Goal: Task Accomplishment & Management: Use online tool/utility

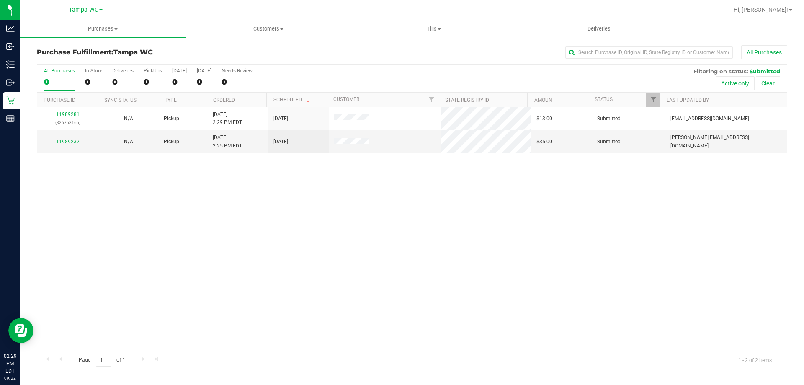
click at [203, 217] on div "11989281 (326758165) N/A Pickup [DATE] 2:29 PM EDT 9/22/2025 $13.00 Submitted […" at bounding box center [411, 228] width 749 height 242
click at [63, 141] on link "11989232" at bounding box center [67, 142] width 23 height 6
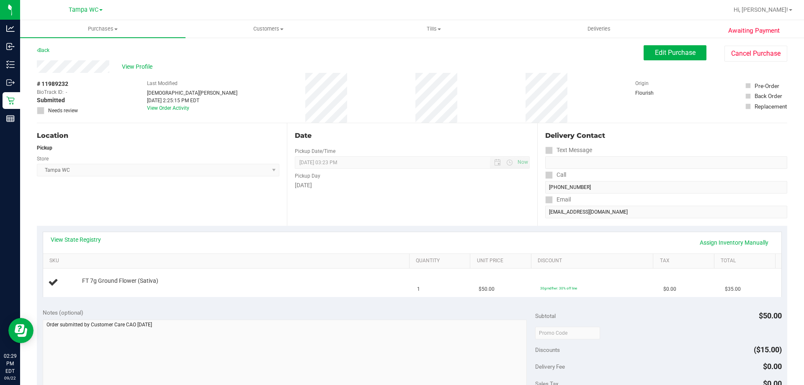
click at [299, 227] on div "View State Registry Assign Inventory Manually SKU Quantity Unit Price Discount …" at bounding box center [412, 264] width 750 height 77
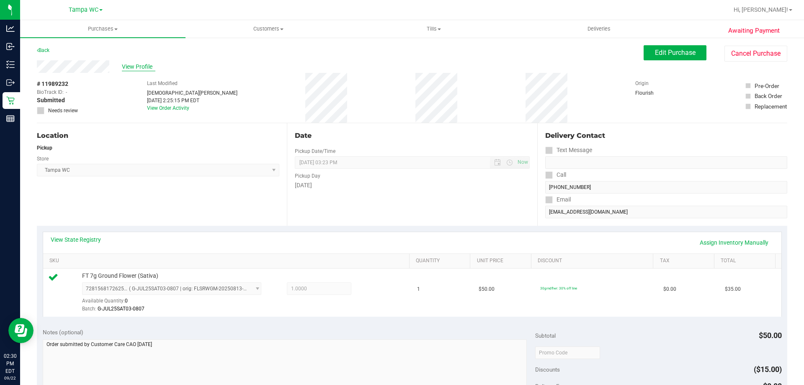
click at [148, 66] on span "View Profile" at bounding box center [138, 66] width 33 height 9
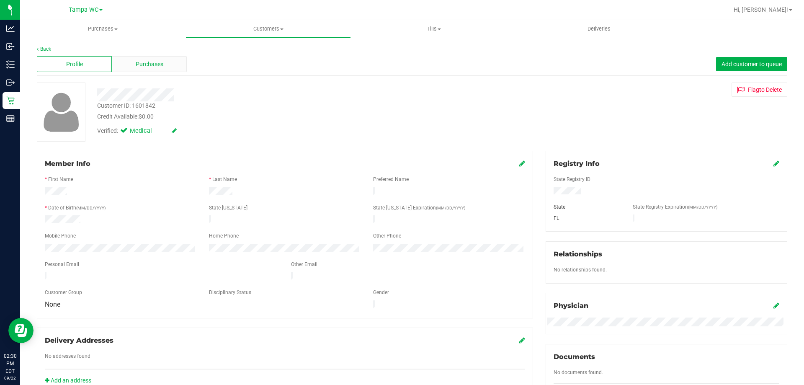
click at [172, 66] on div "Purchases" at bounding box center [149, 64] width 75 height 16
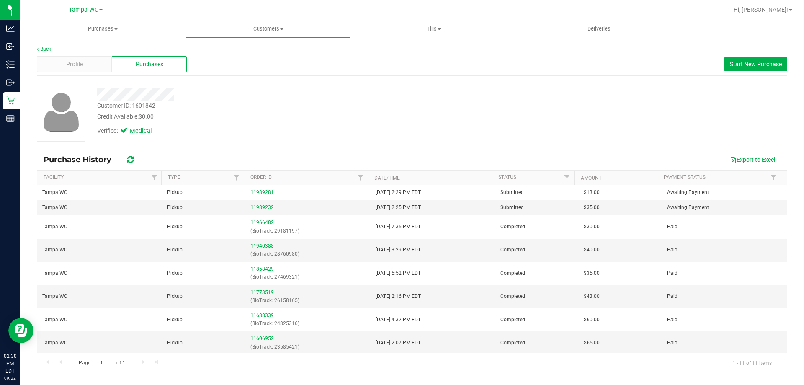
click at [368, 103] on div "Customer ID: 1601842 Credit Available: $0.00" at bounding box center [281, 111] width 381 height 20
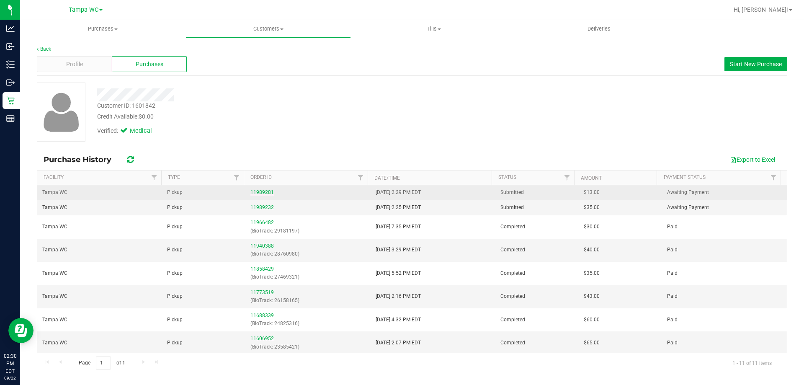
click at [261, 193] on link "11989281" at bounding box center [261, 192] width 23 height 6
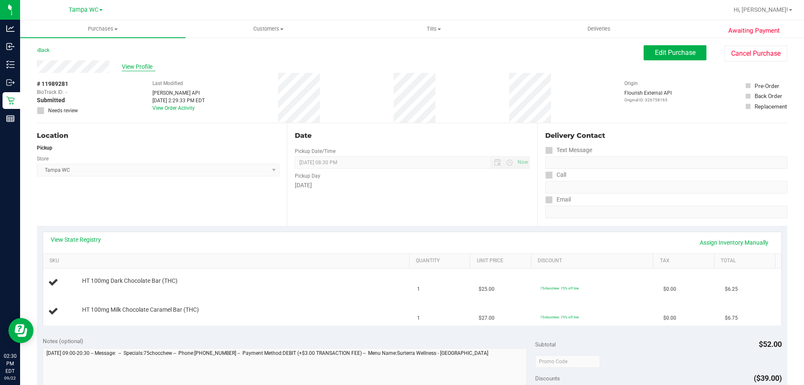
click at [145, 63] on span "View Profile" at bounding box center [138, 66] width 33 height 9
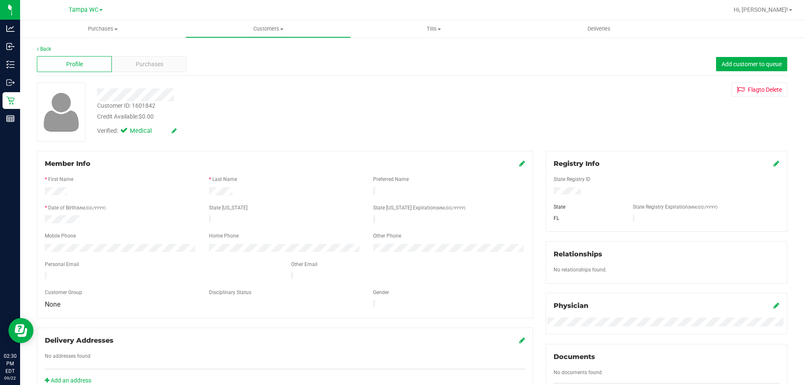
click at [172, 51] on div "Back" at bounding box center [412, 49] width 750 height 8
click at [162, 57] on div "Purchases" at bounding box center [149, 64] width 75 height 16
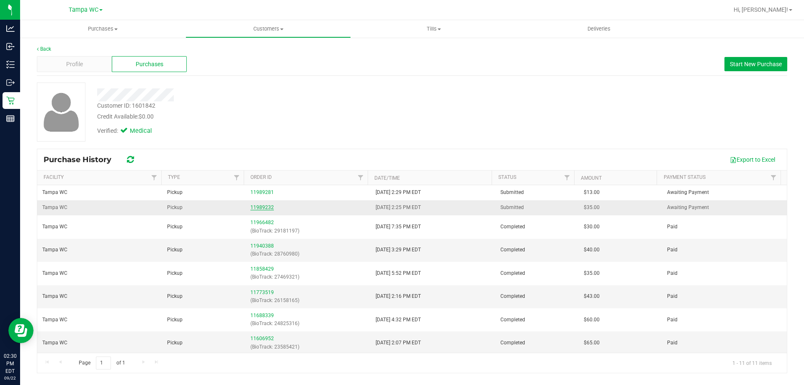
click at [257, 208] on link "11989232" at bounding box center [261, 207] width 23 height 6
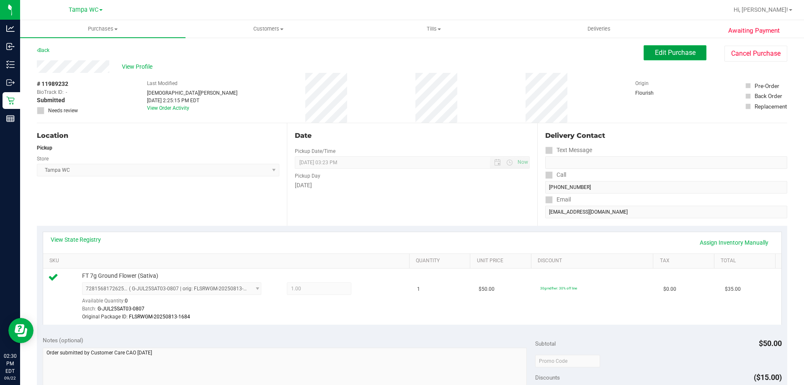
click at [675, 48] on button "Edit Purchase" at bounding box center [674, 52] width 63 height 15
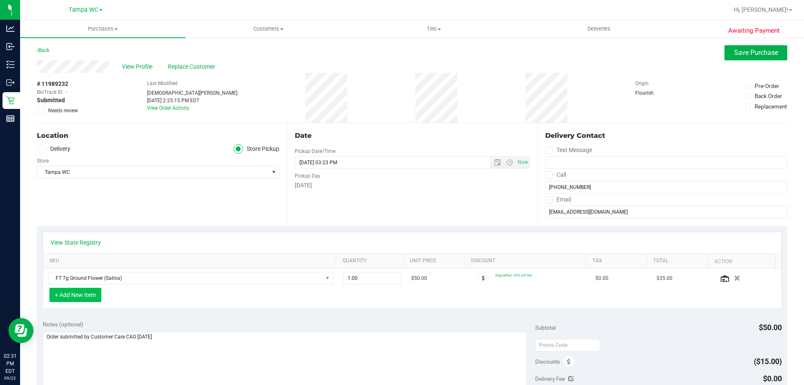
click at [57, 290] on button "+ Add New Item" at bounding box center [75, 295] width 52 height 14
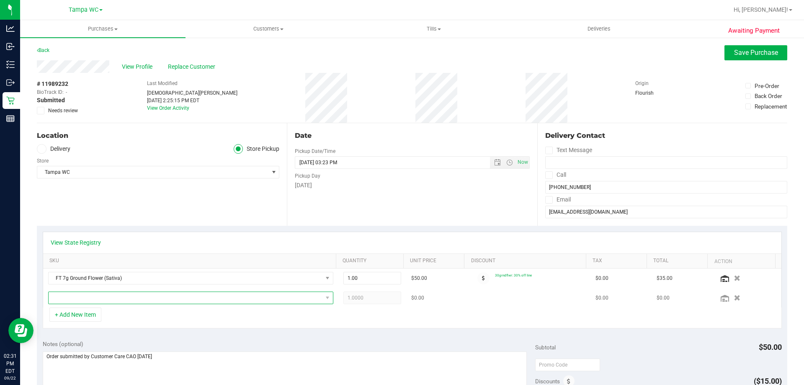
click at [105, 303] on span "NO DATA FOUND" at bounding box center [186, 298] width 274 height 12
type input "cara"
click at [139, 332] on li "HT 100mg Milk Chocolate Caramel Bar (THC) (35)" at bounding box center [188, 332] width 279 height 12
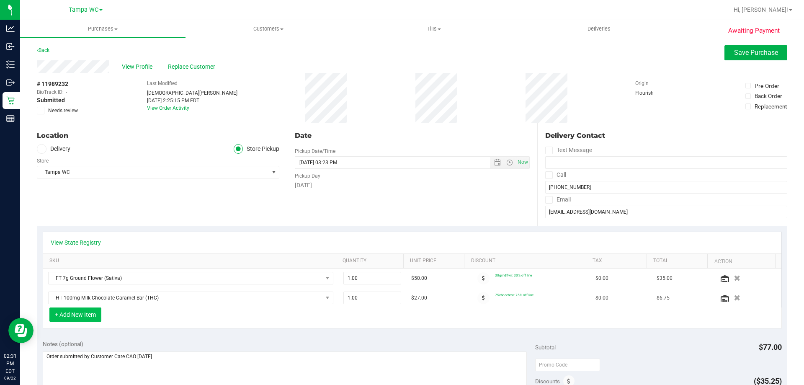
click at [69, 316] on button "+ Add New Item" at bounding box center [75, 314] width 52 height 14
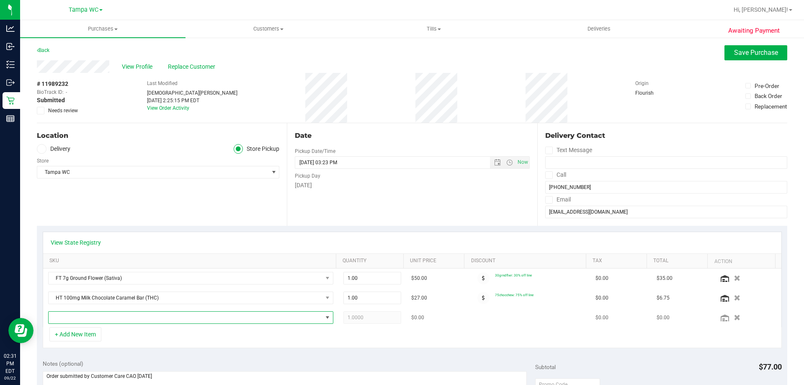
click at [85, 314] on span "NO DATA FOUND" at bounding box center [186, 317] width 274 height 12
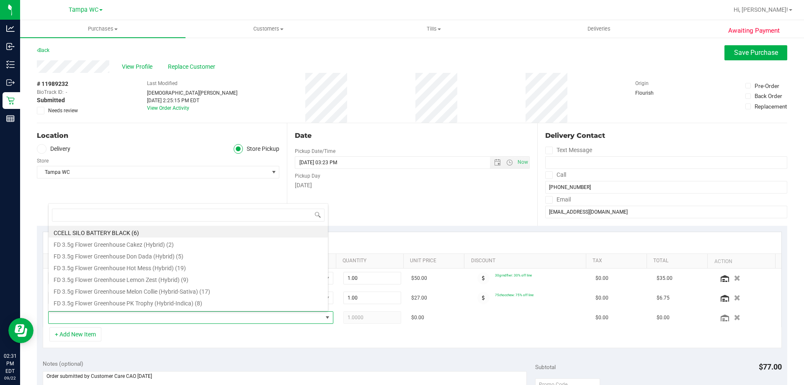
scroll to position [13, 278]
type input "DARK"
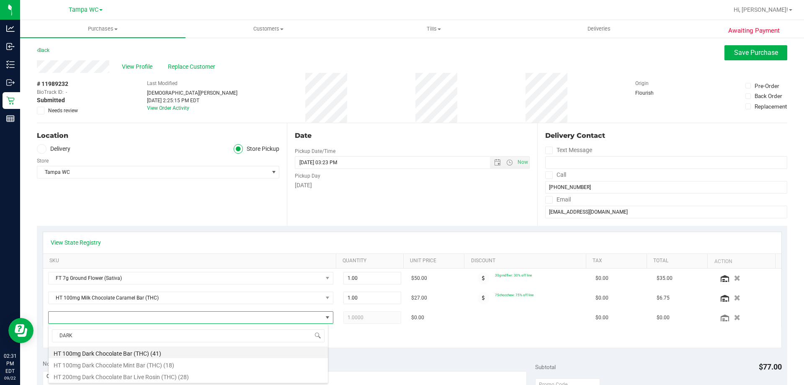
click at [114, 352] on li "HT 100mg Dark Chocolate Bar (THC) (41)" at bounding box center [188, 352] width 279 height 12
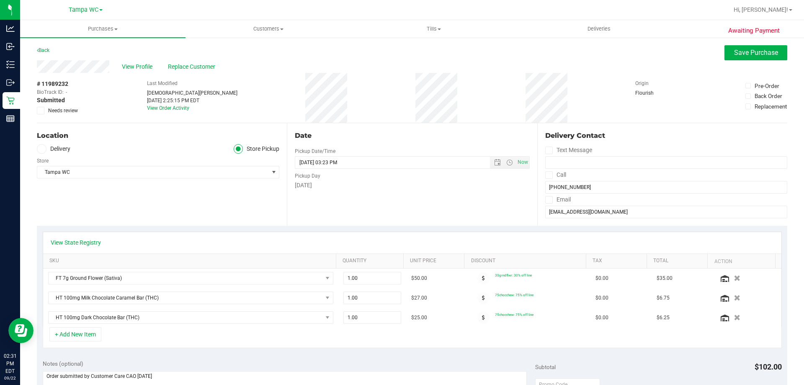
click at [442, 337] on div "+ Add New Item" at bounding box center [412, 337] width 739 height 21
click at [745, 46] on button "Save Purchase" at bounding box center [755, 52] width 63 height 15
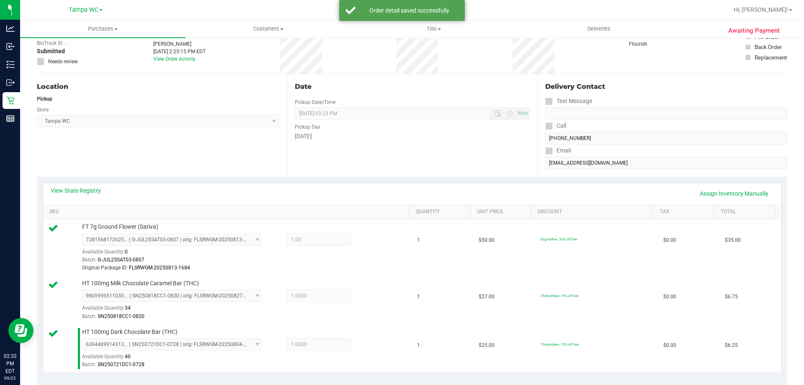
scroll to position [209, 0]
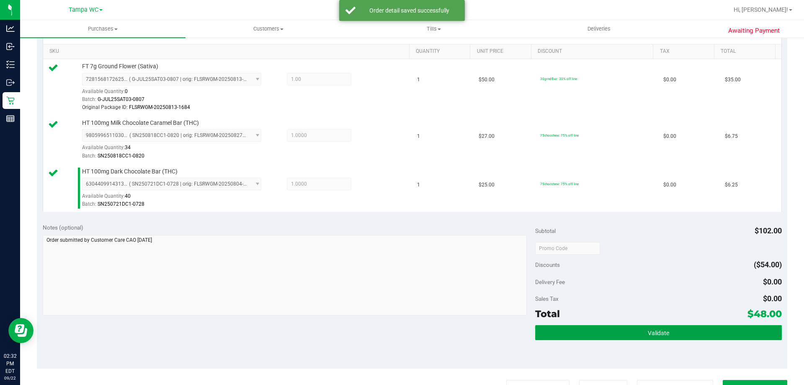
click at [676, 335] on button "Validate" at bounding box center [658, 332] width 246 height 15
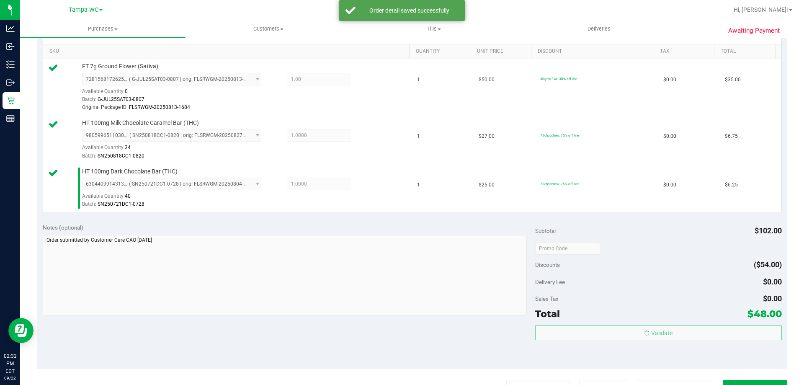
click at [684, 315] on body "Analytics Inbound Inventory Outbound Retail Reports 02:32 PM EDT [DATE] 09/22 T…" at bounding box center [402, 192] width 804 height 385
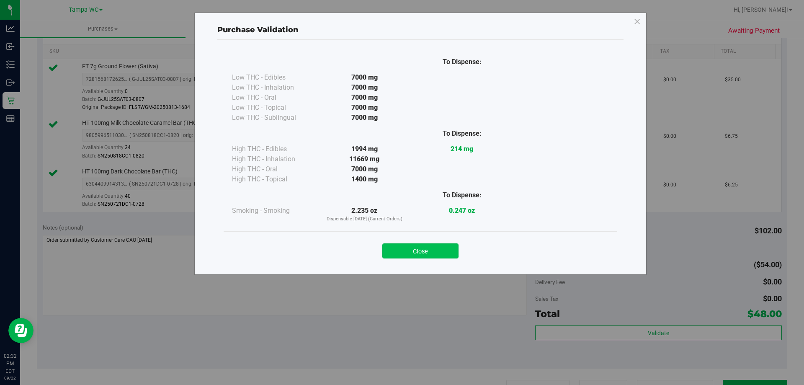
click at [421, 257] on button "Close" at bounding box center [420, 250] width 76 height 15
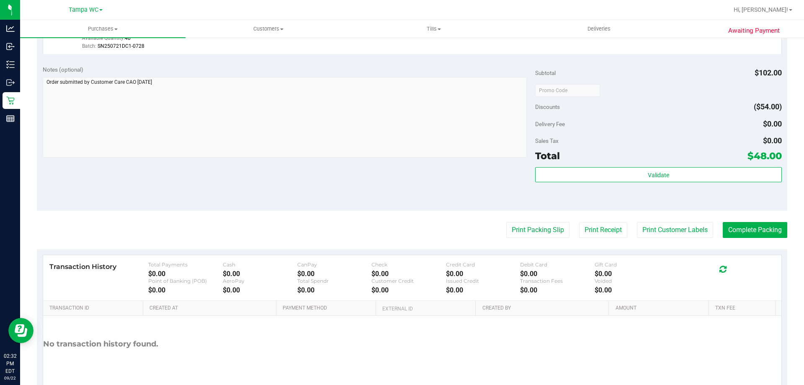
scroll to position [377, 0]
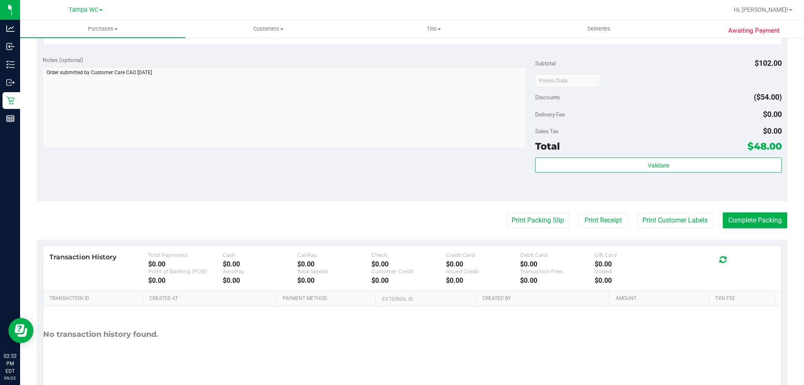
click at [543, 231] on purchase-details "Back Edit Purchase Cancel Purchase View Profile # 11989232 BioTrack ID: - Submi…" at bounding box center [412, 32] width 750 height 727
click at [545, 223] on button "Print Packing Slip" at bounding box center [537, 220] width 63 height 16
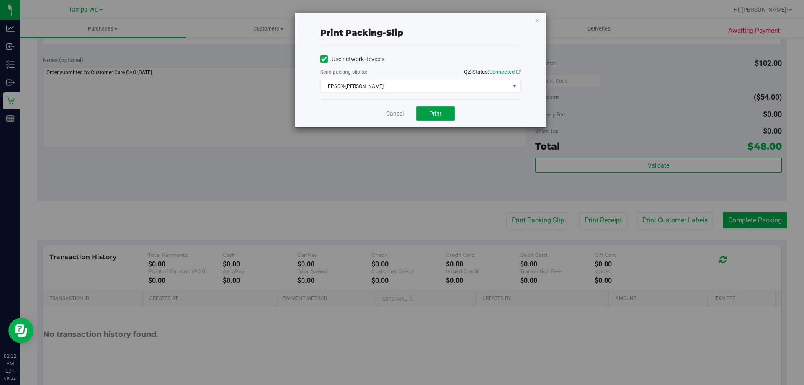
click at [440, 116] on span "Print" at bounding box center [435, 113] width 13 height 7
click at [389, 114] on link "Cancel" at bounding box center [395, 113] width 18 height 9
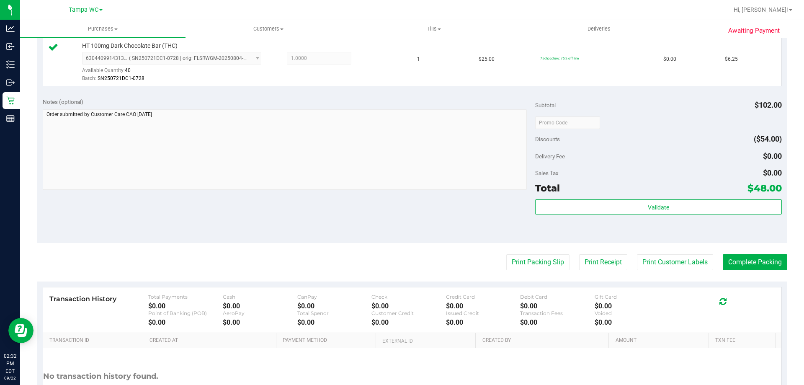
scroll to position [405, 0]
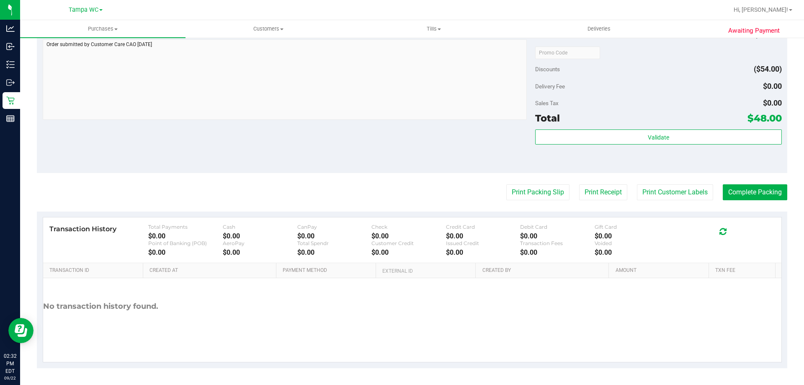
click at [633, 152] on div "Validate" at bounding box center [658, 148] width 246 height 38
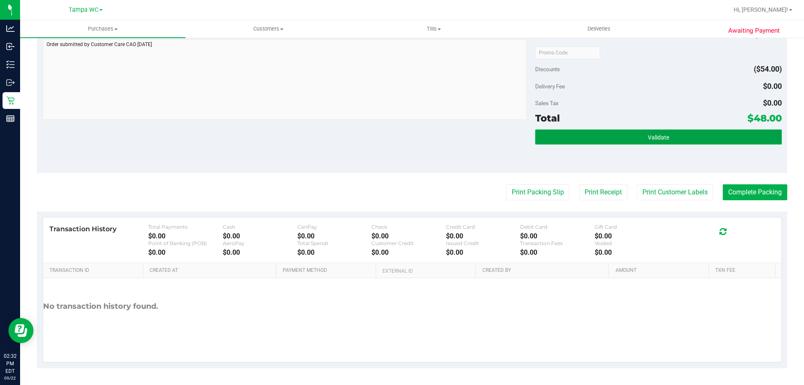
click at [638, 138] on button "Validate" at bounding box center [658, 136] width 246 height 15
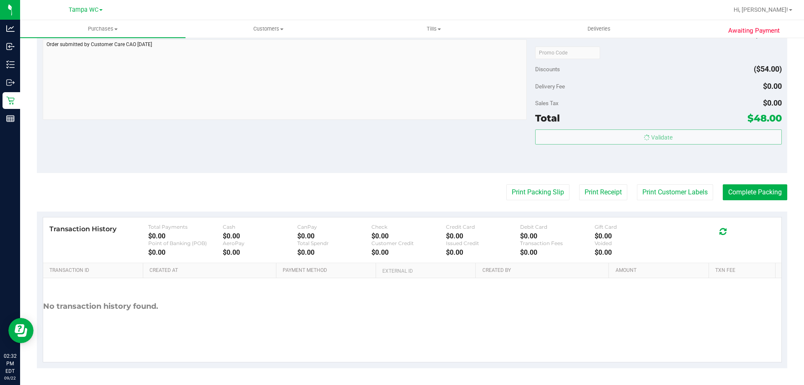
click at [703, 99] on body "Analytics Inbound Inventory Outbound Retail Reports 02:32 PM EDT [DATE] 09/22 T…" at bounding box center [402, 192] width 804 height 385
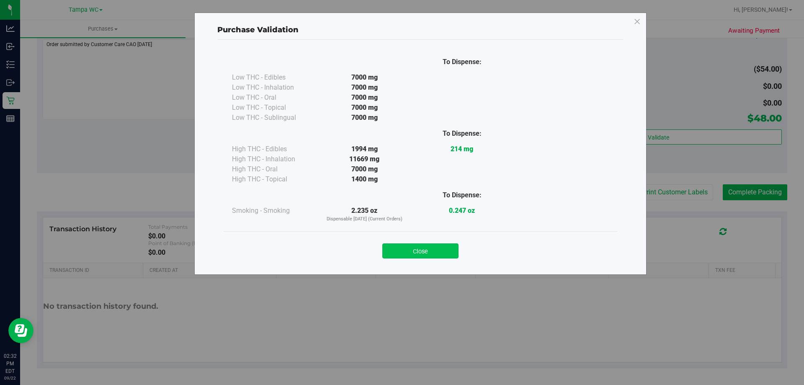
click at [431, 244] on button "Close" at bounding box center [420, 250] width 76 height 15
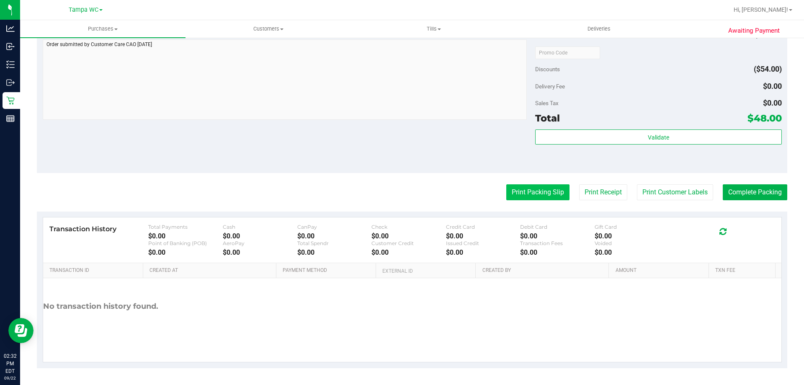
click at [530, 195] on button "Print Packing Slip" at bounding box center [537, 192] width 63 height 16
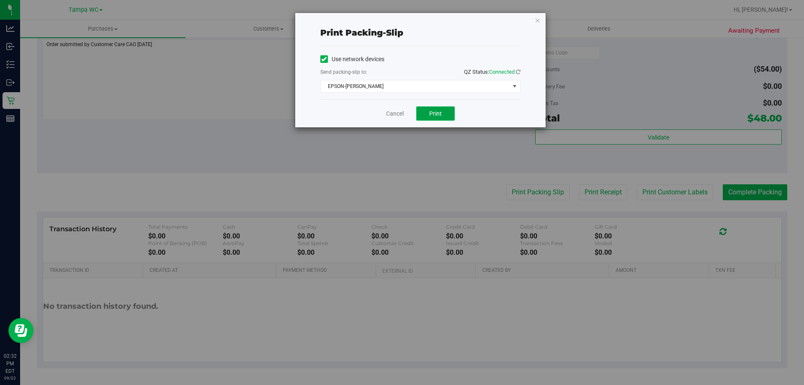
click at [421, 114] on button "Print" at bounding box center [435, 113] width 39 height 14
click at [398, 114] on link "Cancel" at bounding box center [395, 113] width 18 height 9
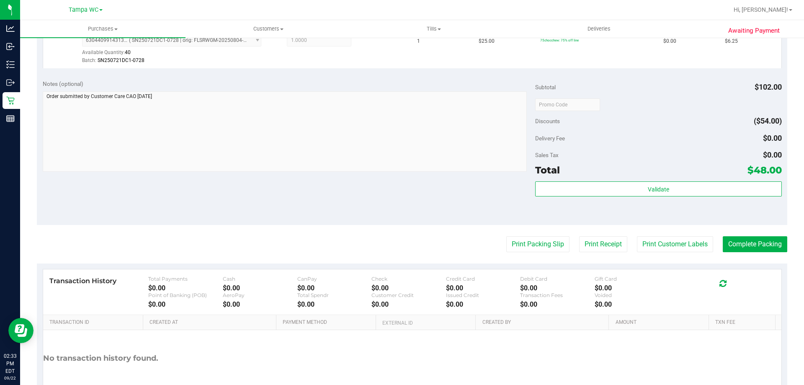
scroll to position [342, 0]
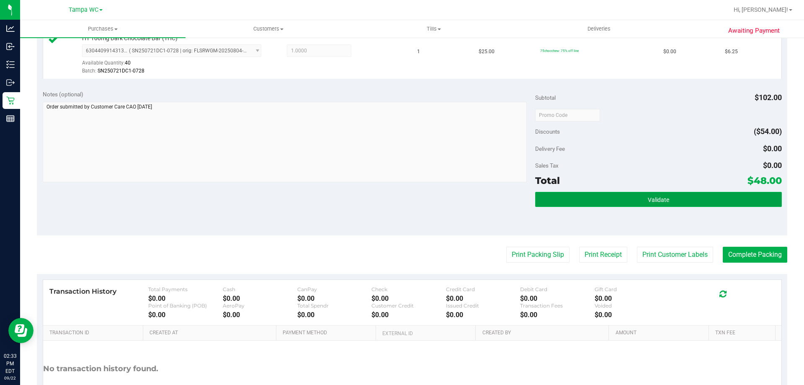
click at [586, 192] on button "Validate" at bounding box center [658, 199] width 246 height 15
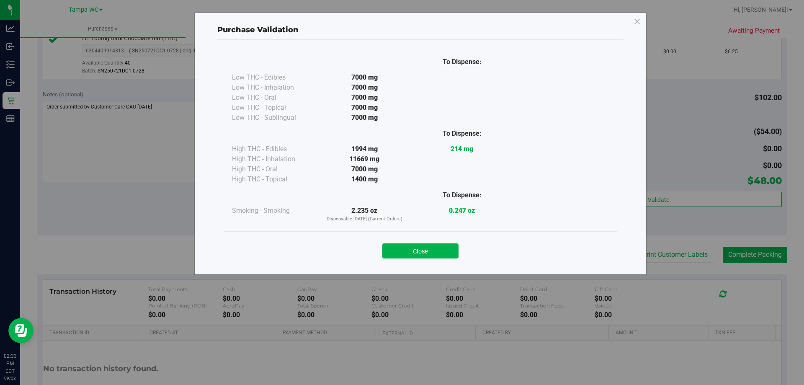
drag, startPoint x: 405, startPoint y: 238, endPoint x: 416, endPoint y: 261, distance: 25.3
click at [405, 241] on div "Close" at bounding box center [420, 248] width 381 height 21
click at [416, 261] on div "Close" at bounding box center [420, 248] width 393 height 34
click at [417, 255] on button "Close" at bounding box center [420, 250] width 76 height 15
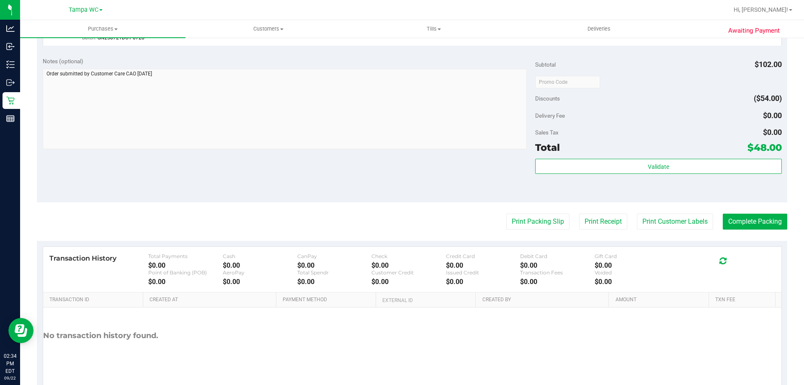
scroll to position [405, 0]
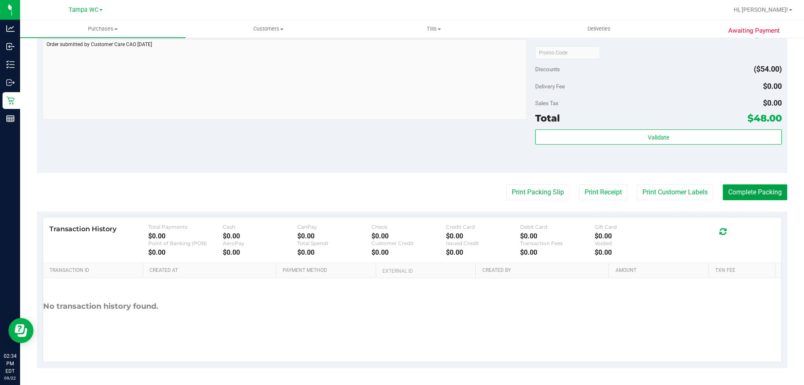
click at [754, 198] on button "Complete Packing" at bounding box center [754, 192] width 64 height 16
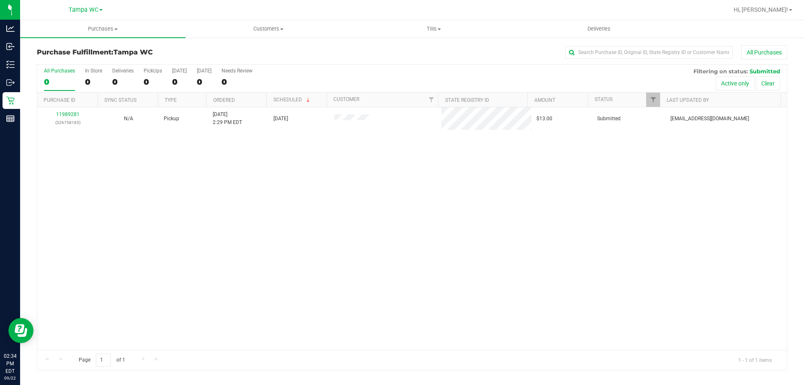
drag, startPoint x: 630, startPoint y: 206, endPoint x: 557, endPoint y: 164, distance: 84.0
click at [627, 205] on div "11989281 (326758165) N/A Pickup [DATE] 2:29 PM EDT 9/22/2025 $13.00 Submitted […" at bounding box center [411, 228] width 749 height 242
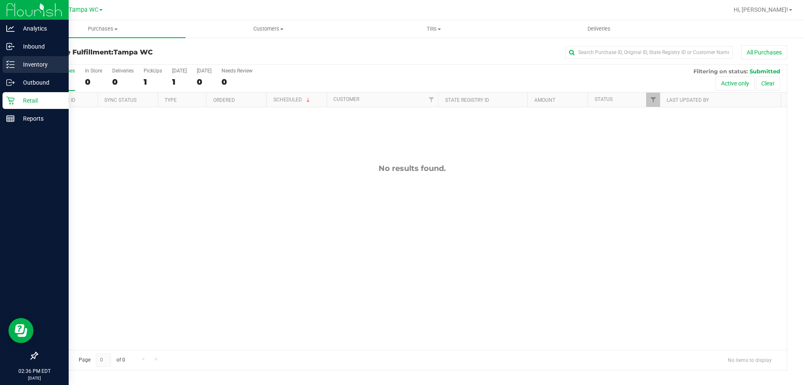
click at [15, 65] on p "Inventory" at bounding box center [40, 64] width 50 height 10
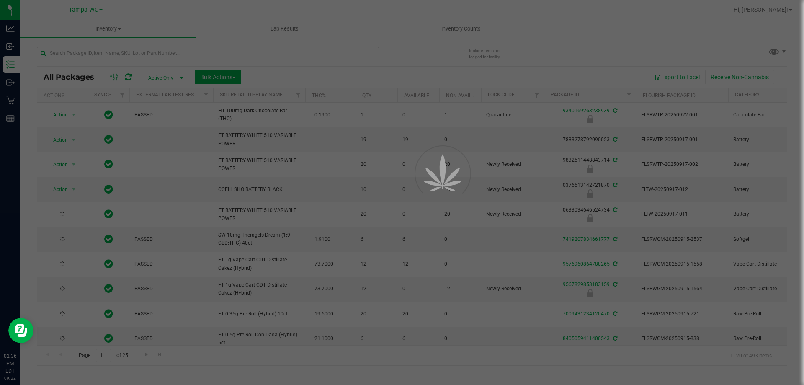
click at [128, 51] on div at bounding box center [402, 192] width 804 height 385
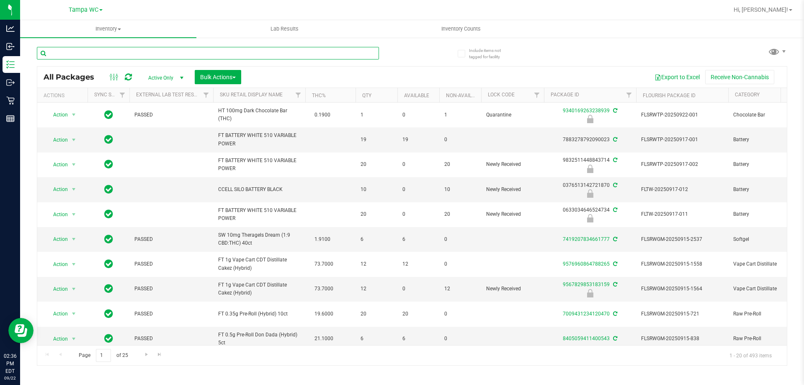
click at [126, 55] on input "text" at bounding box center [208, 53] width 342 height 13
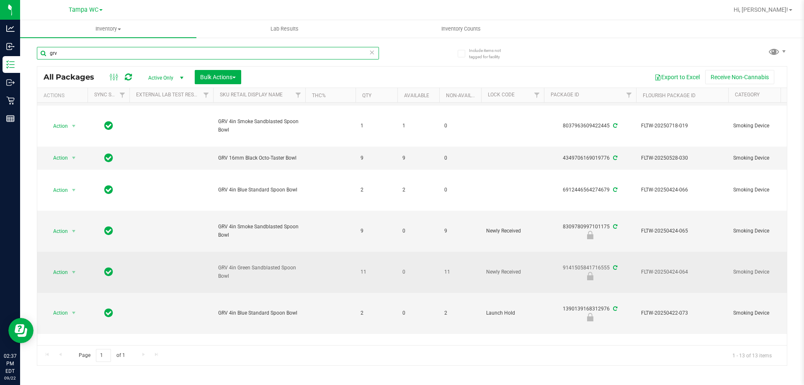
scroll to position [167, 0]
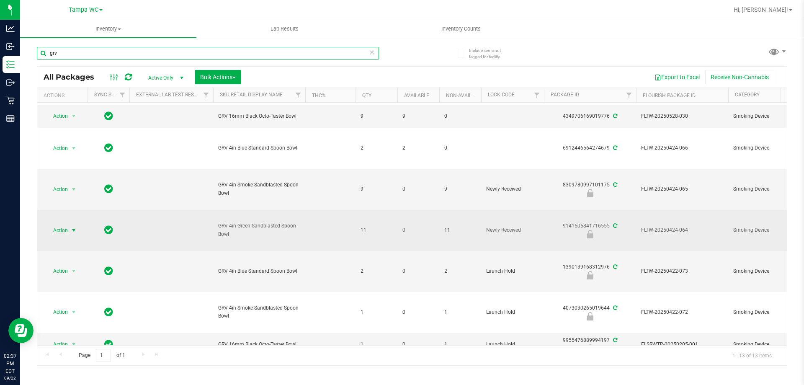
type input "grv"
click at [75, 229] on span "select" at bounding box center [73, 230] width 7 height 7
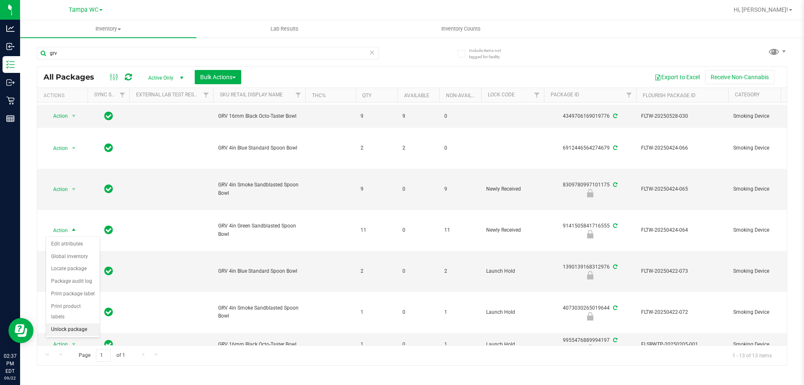
click at [66, 323] on li "Unlock package" at bounding box center [73, 329] width 54 height 13
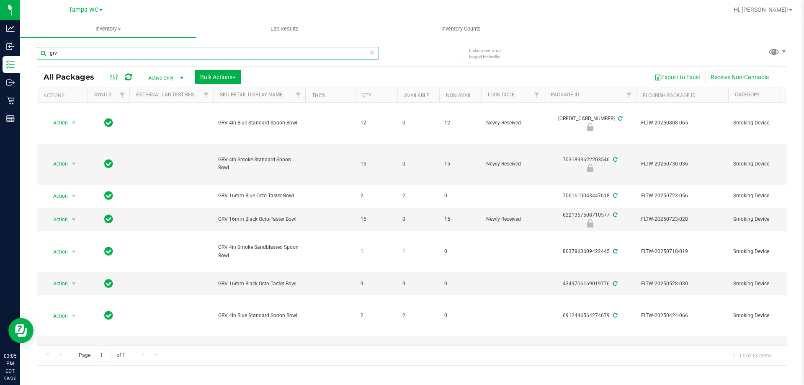
click at [73, 55] on input "grv" at bounding box center [208, 53] width 342 height 13
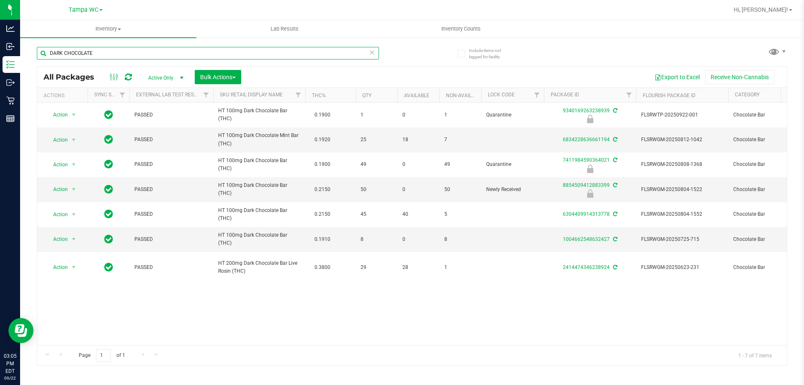
type input "DARK CHOCOLATE"
click at [289, 294] on div "Action Action Edit attributes Global inventory Locate package Package audit log…" at bounding box center [411, 224] width 749 height 242
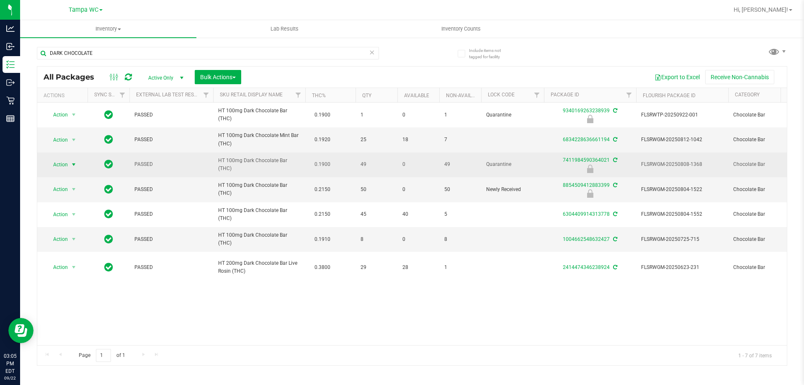
click at [71, 164] on span "select" at bounding box center [73, 164] width 7 height 7
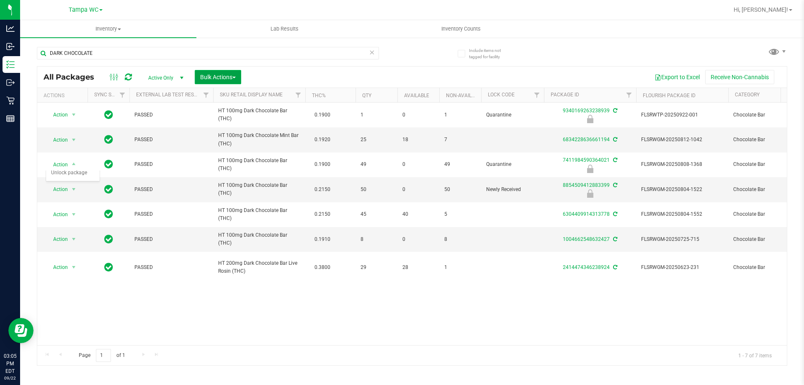
click at [234, 79] on span "Bulk Actions" at bounding box center [218, 77] width 36 height 7
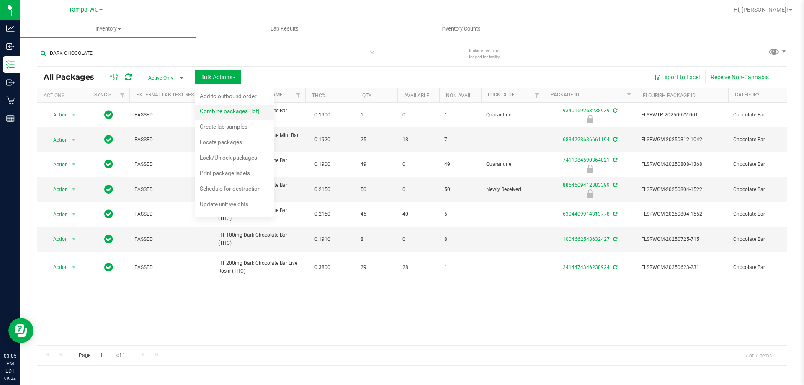
click at [223, 114] on span "Combine packages (lot)" at bounding box center [230, 111] width 60 height 7
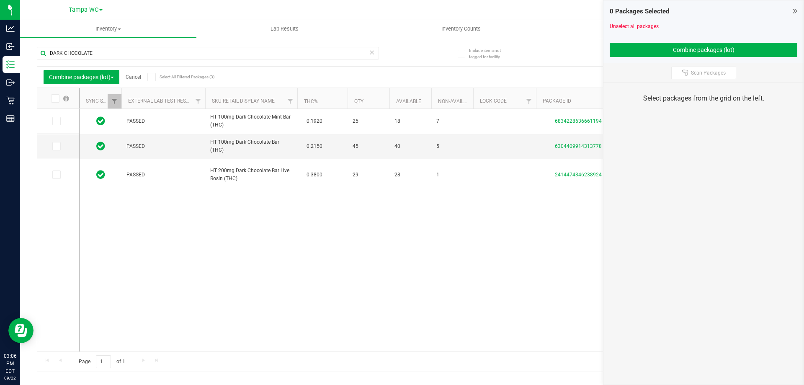
click at [283, 265] on div "PASSED HT 100mg Dark Chocolate Mint Bar (THC) 0.1920 25 18 7 6834228636661194 F…" at bounding box center [433, 230] width 707 height 242
click at [373, 52] on icon at bounding box center [372, 52] width 6 height 10
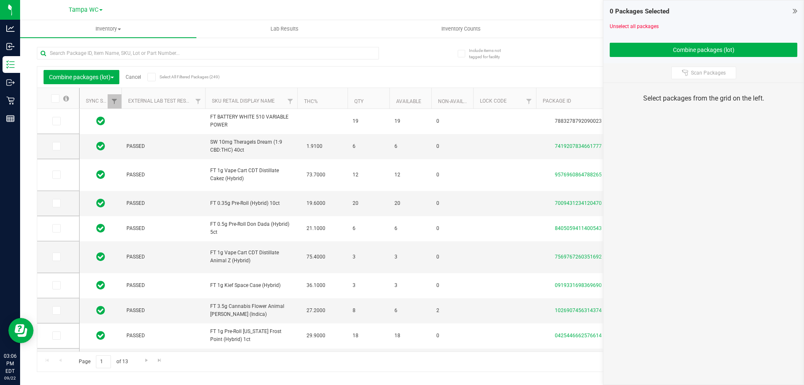
click at [794, 10] on icon at bounding box center [794, 11] width 5 height 8
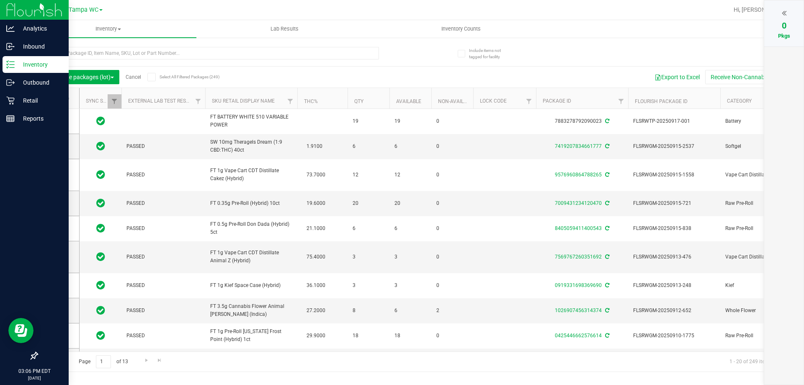
click at [14, 64] on line at bounding box center [12, 64] width 5 height 0
click at [19, 82] on p "Outbound" at bounding box center [40, 82] width 50 height 10
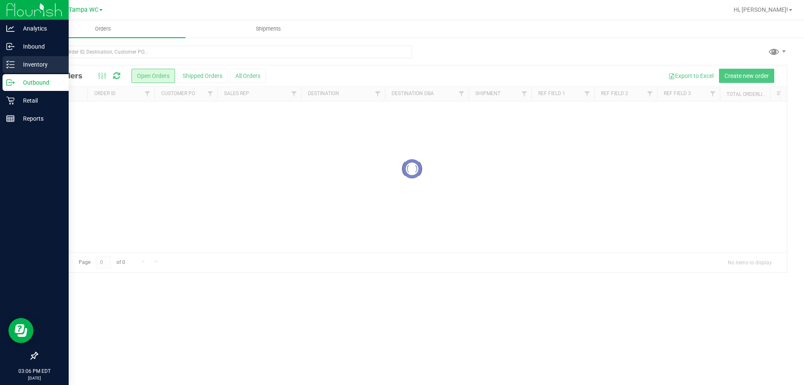
click at [24, 68] on p "Inventory" at bounding box center [40, 64] width 50 height 10
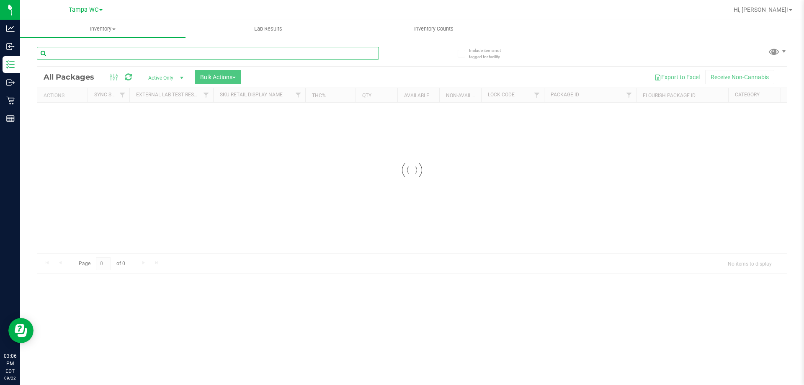
drag, startPoint x: 113, startPoint y: 59, endPoint x: 133, endPoint y: 51, distance: 22.2
click at [133, 51] on input "text" at bounding box center [208, 53] width 342 height 13
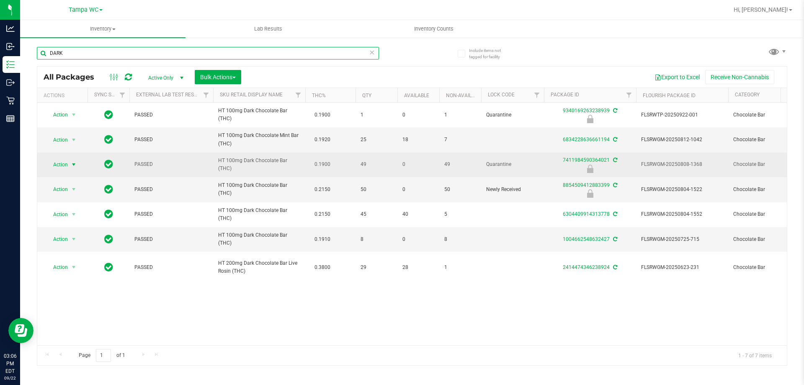
type input "DARK"
click at [70, 168] on span "select" at bounding box center [74, 165] width 10 height 12
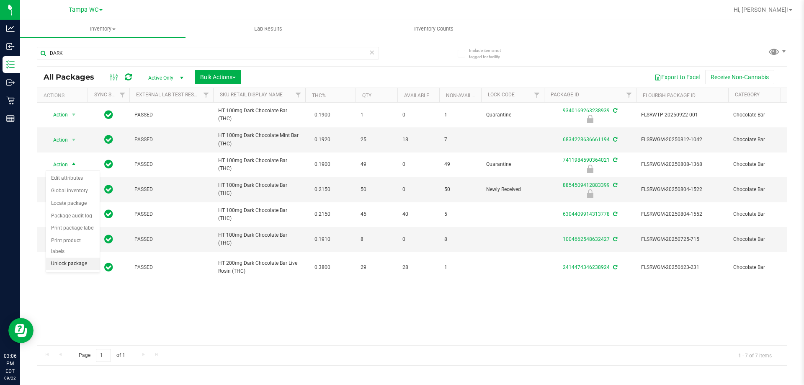
click at [67, 257] on li "Unlock package" at bounding box center [73, 263] width 54 height 13
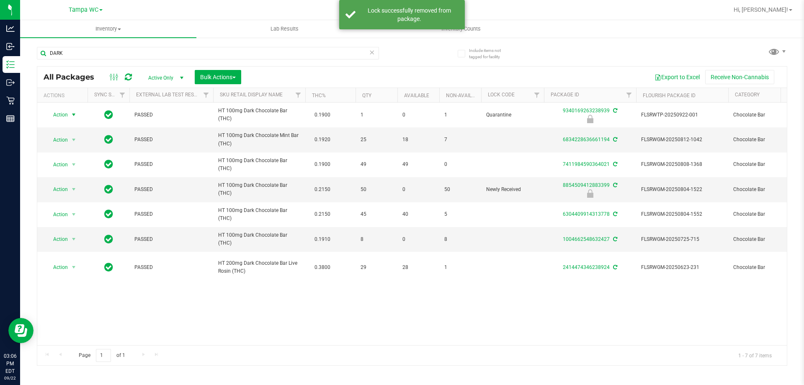
click at [71, 116] on span "select" at bounding box center [73, 114] width 7 height 7
click at [54, 208] on li "Unlock package" at bounding box center [73, 214] width 54 height 13
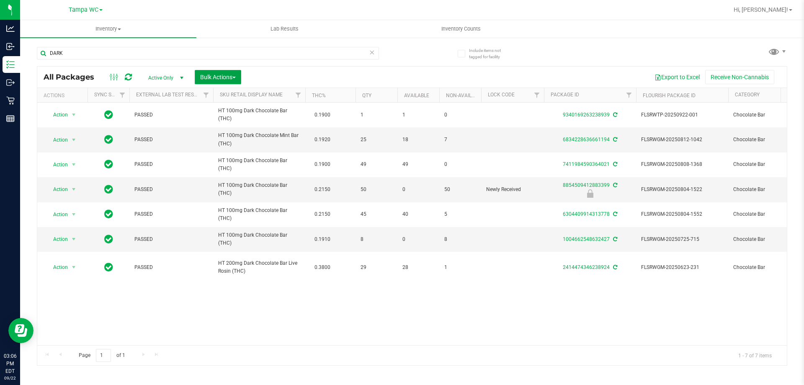
click at [236, 76] on span "Bulk Actions" at bounding box center [218, 77] width 36 height 7
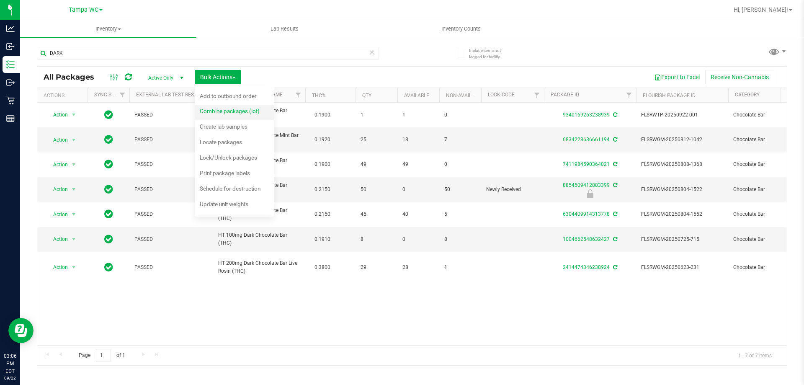
click at [222, 117] on div "Combine packages (lot)" at bounding box center [235, 111] width 71 height 13
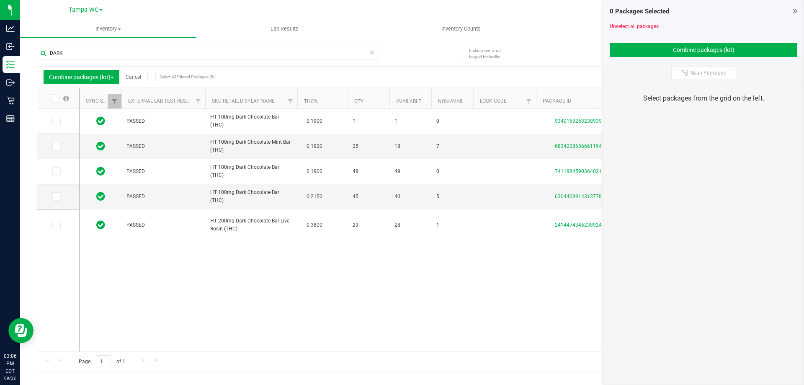
click at [221, 248] on div "PASSED HT 100mg Dark Chocolate Bar (THC) 0.1900 1 1 0 9340169263238939 FLSRWTP-…" at bounding box center [433, 230] width 707 height 242
click at [55, 171] on icon at bounding box center [55, 171] width 5 height 0
click at [0, 0] on input "checkbox" at bounding box center [0, 0] width 0 height 0
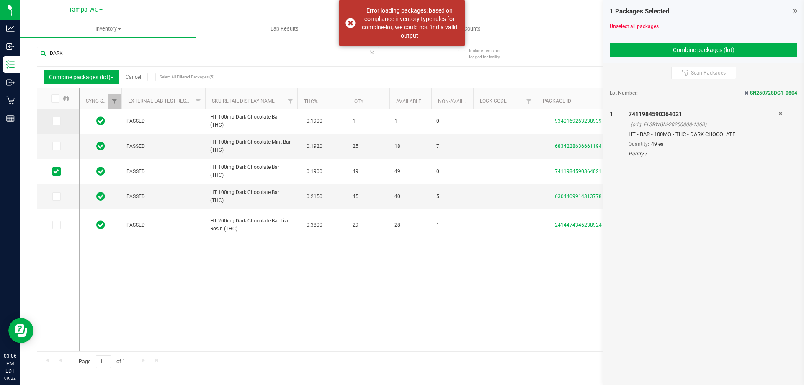
click at [55, 121] on icon at bounding box center [55, 121] width 5 height 0
click at [0, 0] on input "checkbox" at bounding box center [0, 0] width 0 height 0
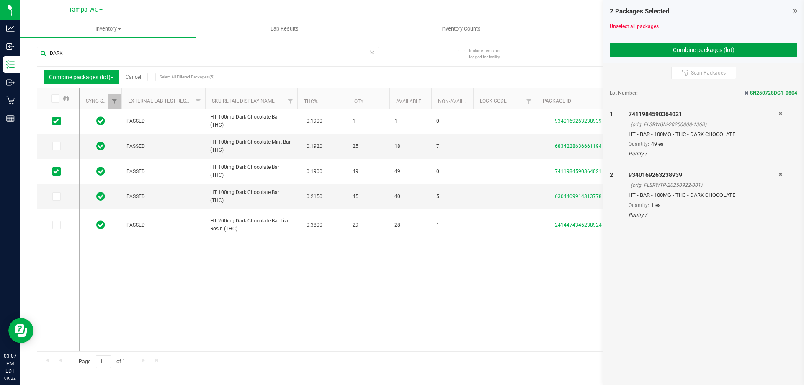
click at [662, 53] on button "Combine packages (lot)" at bounding box center [703, 50] width 188 height 14
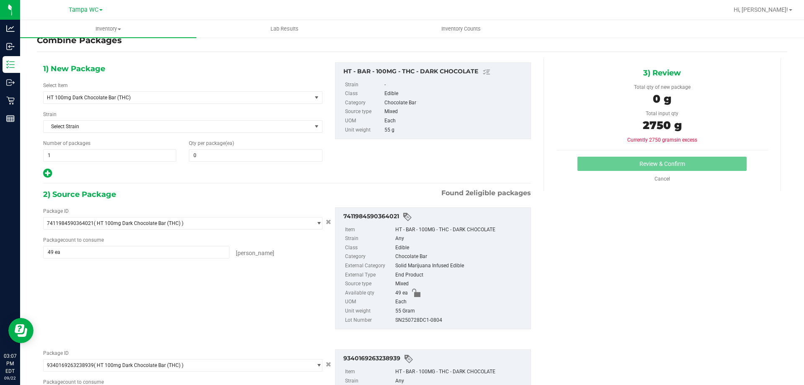
scroll to position [1, 0]
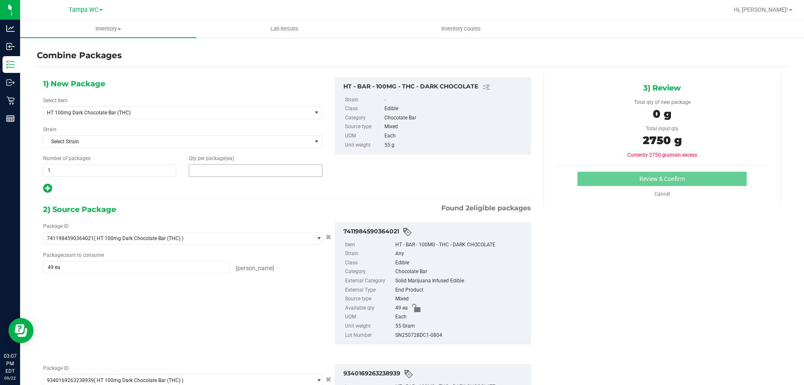
click at [206, 168] on span at bounding box center [255, 170] width 133 height 13
type input "23"
click at [256, 188] on div at bounding box center [182, 188] width 279 height 11
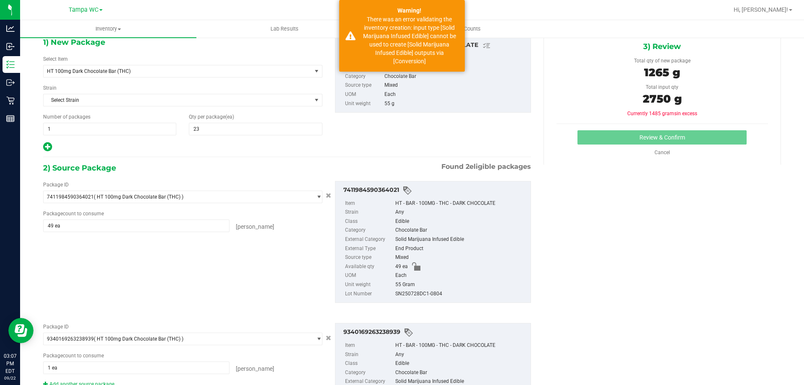
scroll to position [43, 0]
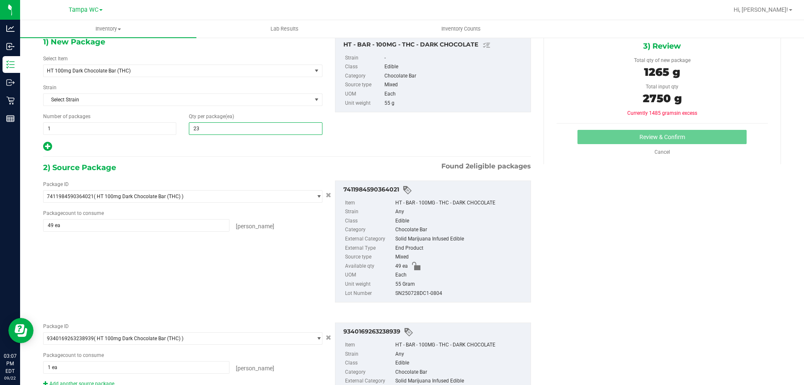
drag, startPoint x: 224, startPoint y: 127, endPoint x: 130, endPoint y: 119, distance: 93.7
click at [130, 119] on div "Number of packages 1 1 Qty per package (ea) 23 23" at bounding box center [183, 124] width 292 height 22
type input "23"
drag, startPoint x: 396, startPoint y: 55, endPoint x: 394, endPoint y: 120, distance: 64.5
click at [413, 130] on div "1) New Package Select Item HT 100mg Dark Chocolate Bar (THC) BDS Black Terp Pen…" at bounding box center [287, 94] width 500 height 116
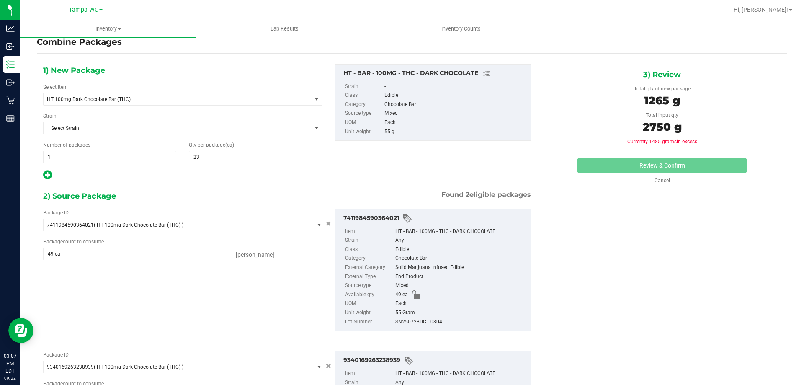
scroll to position [0, 0]
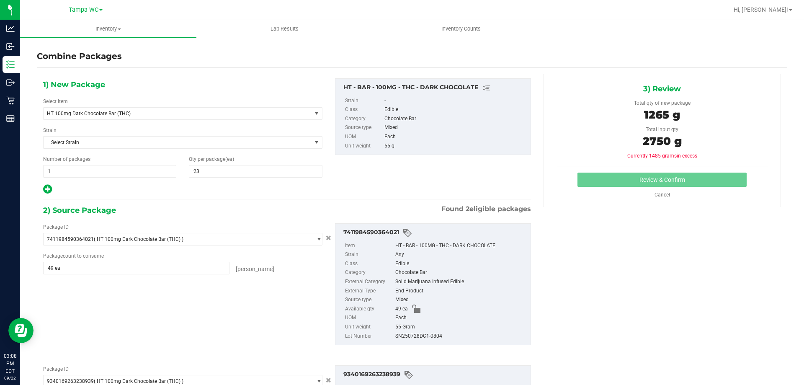
click at [193, 214] on div "2) Source Package Found 2 eligible packages" at bounding box center [287, 210] width 488 height 13
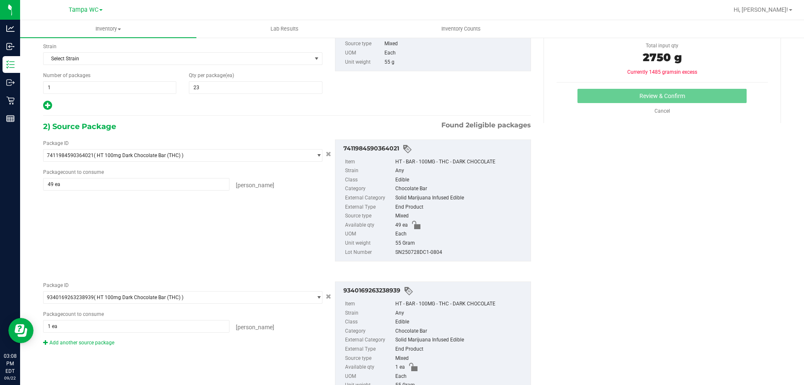
scroll to position [126, 0]
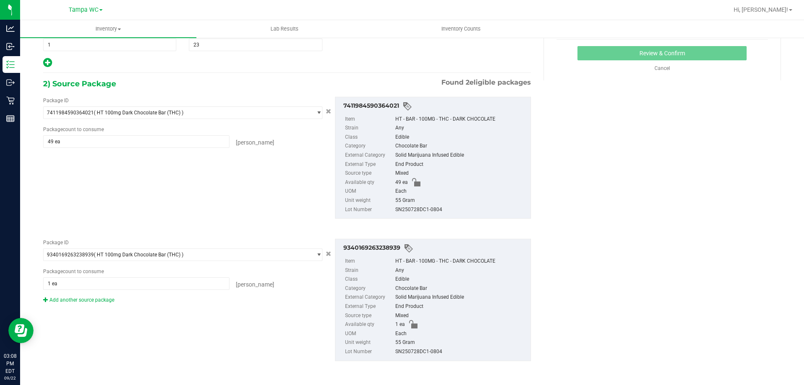
click at [203, 208] on div "Package ID 7411984590364021 ( HT 100mg Dark Chocolate Bar (THC) ) 7411984590364…" at bounding box center [287, 158] width 500 height 136
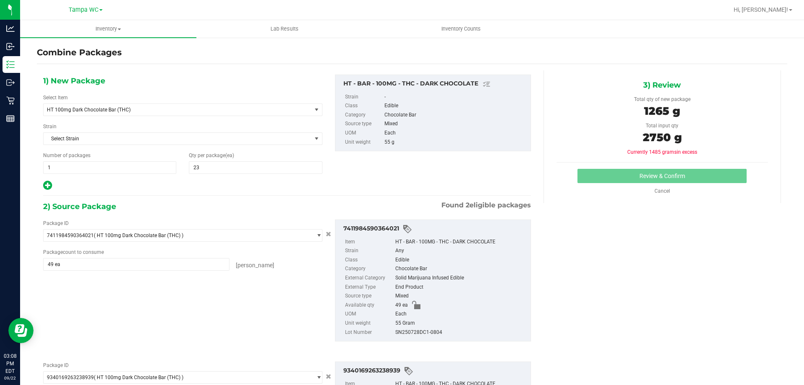
scroll to position [0, 0]
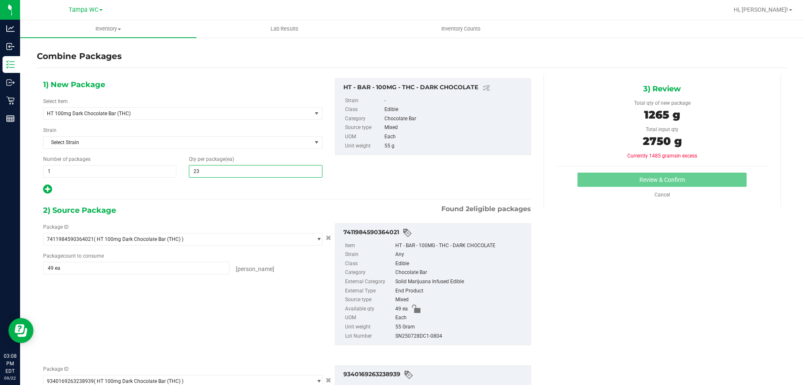
click at [223, 175] on span "23 23" at bounding box center [255, 171] width 133 height 13
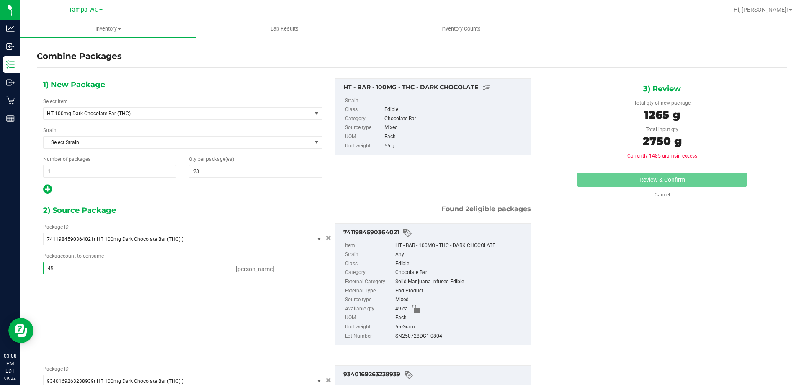
drag, startPoint x: 192, startPoint y: 271, endPoint x: 33, endPoint y: 270, distance: 158.2
click at [33, 270] on div "Combine Packages 1) New Package Select Item HT 100mg Dark Chocolate Bar (THC) B…" at bounding box center [412, 168] width 784 height 262
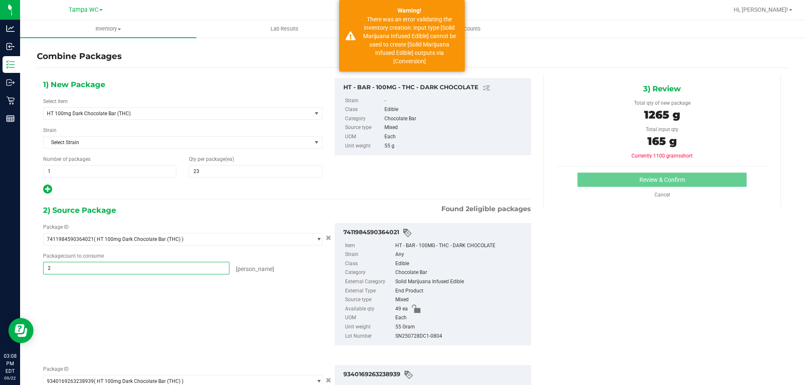
type input "22"
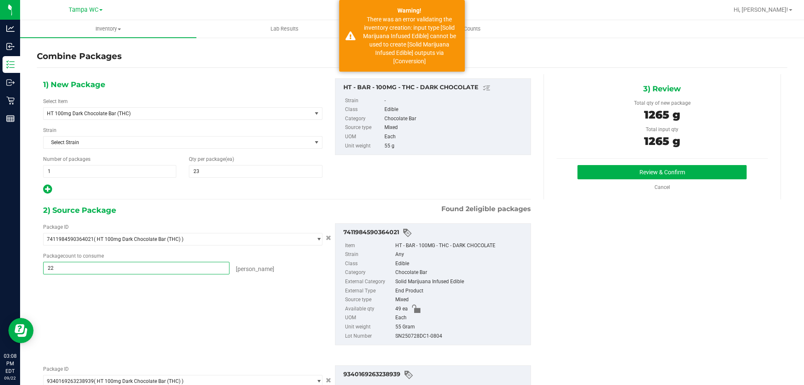
type input "22 ea"
click at [91, 292] on div "Package ID 7411984590364021 ( HT 100mg Dark Chocolate Bar (THC) ) 7411984590364…" at bounding box center [287, 284] width 500 height 136
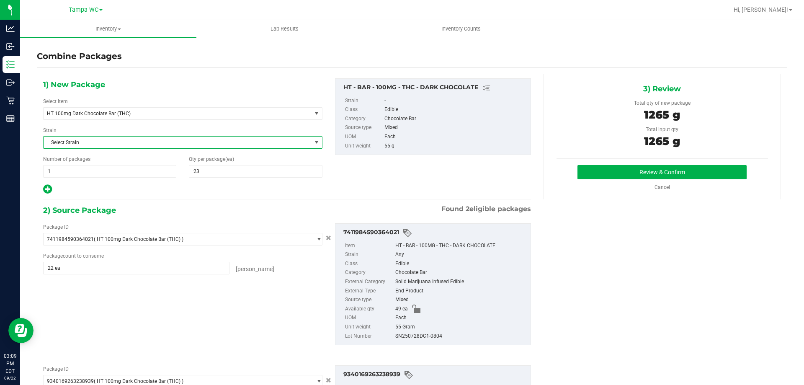
click at [281, 147] on span "Select Strain" at bounding box center [178, 142] width 268 height 12
click at [243, 87] on div "1) New Package Select Item HT 100mg Dark Chocolate Bar (THC) BDS Black Terp Pen…" at bounding box center [183, 136] width 292 height 116
click at [393, 173] on div "1) New Package Select Item HT 100mg Dark Chocolate Bar (THC) BDS Black Terp Pen…" at bounding box center [287, 136] width 500 height 116
click at [380, 185] on div "1) New Package Select Item HT 100mg Dark Chocolate Bar (THC) BDS Black Terp Pen…" at bounding box center [287, 136] width 500 height 116
click at [396, 185] on div "1) New Package Select Item HT 100mg Dark Chocolate Bar (THC) BDS Black Terp Pen…" at bounding box center [287, 136] width 500 height 116
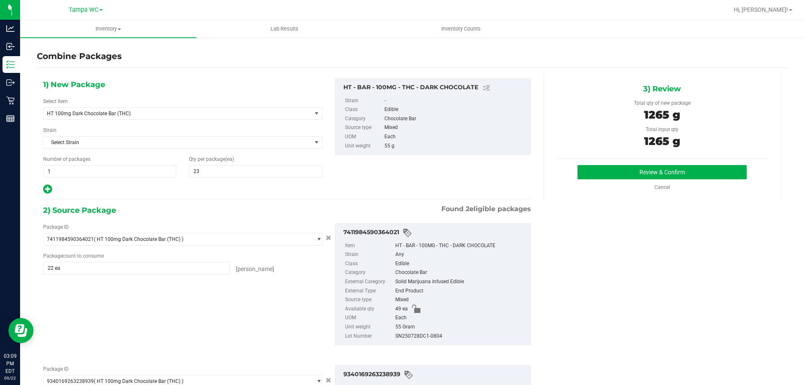
click at [416, 184] on div "1) New Package Select Item HT 100mg Dark Chocolate Bar (THC) BDS Black Terp Pen…" at bounding box center [287, 136] width 500 height 116
click at [401, 186] on div "1) New Package Select Item HT 100mg Dark Chocolate Bar (THC) BDS Black Terp Pen…" at bounding box center [287, 136] width 500 height 116
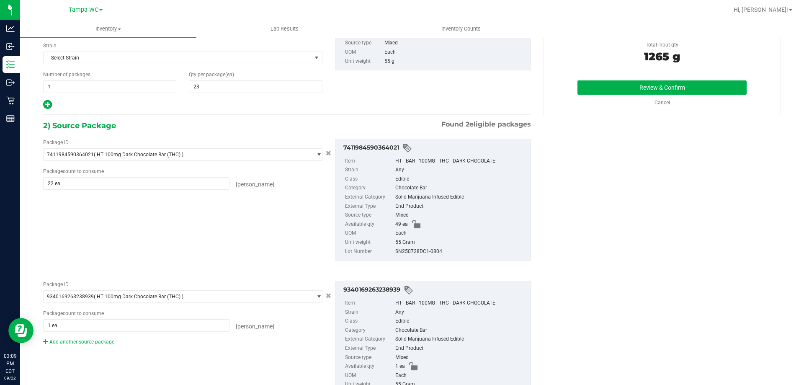
scroll to position [43, 0]
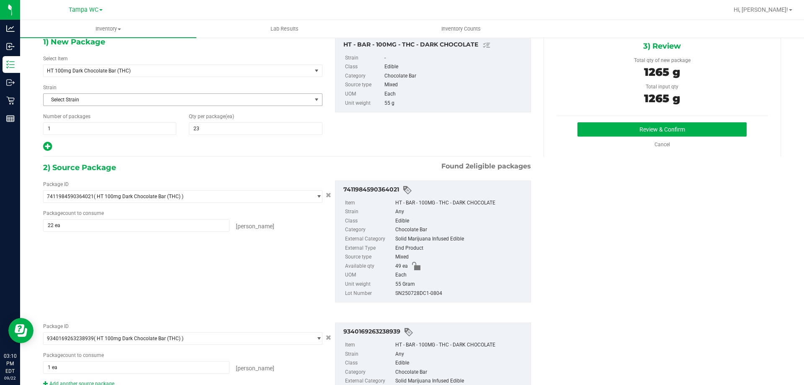
click at [235, 105] on span "Select Strain" at bounding box center [178, 100] width 268 height 12
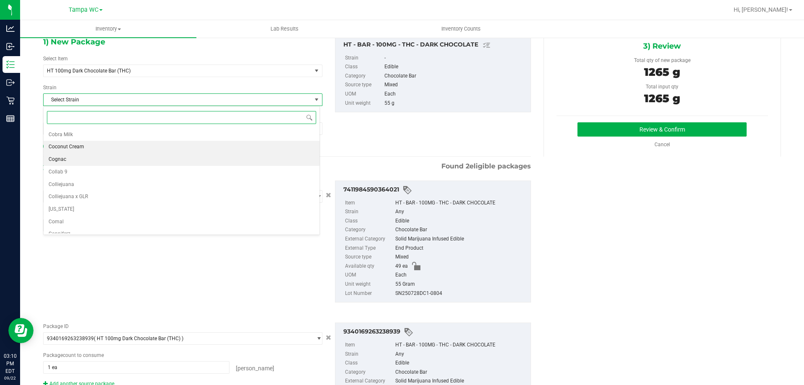
scroll to position [2930, 0]
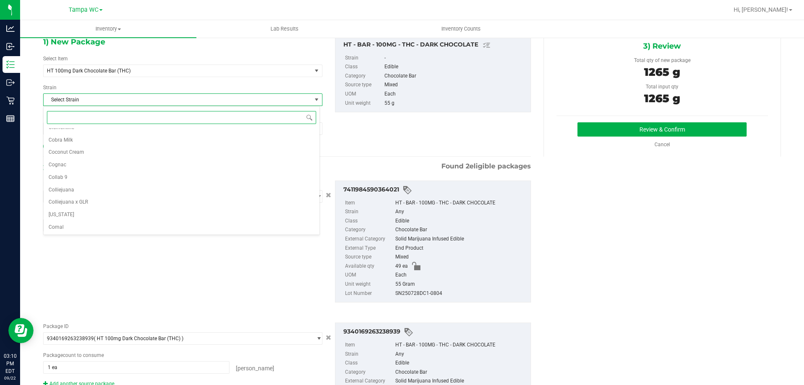
click at [121, 116] on input at bounding box center [181, 117] width 269 height 13
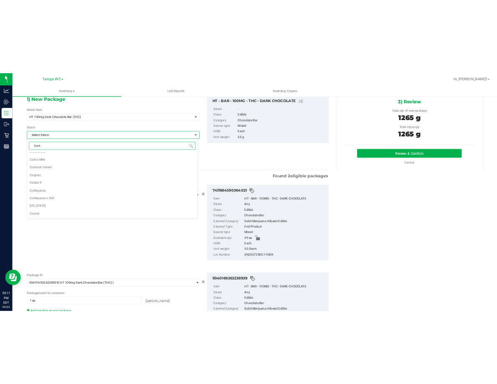
scroll to position [0, 0]
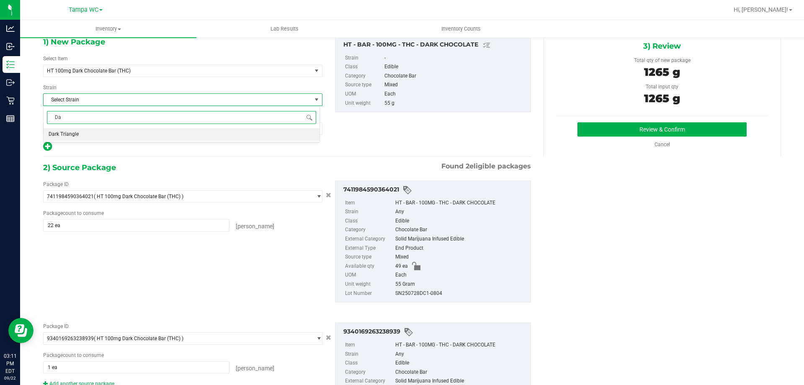
type input "D"
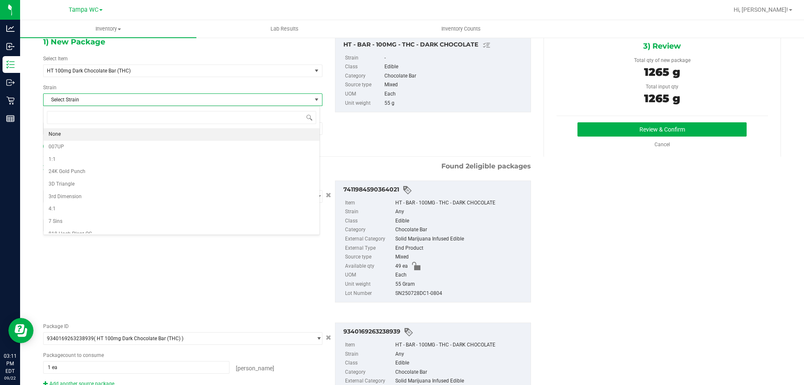
click at [136, 88] on div "Strain Select Strain Select Strain None 007UP 1:1 24K Gold Punch 3D Triangle 3r…" at bounding box center [182, 95] width 279 height 22
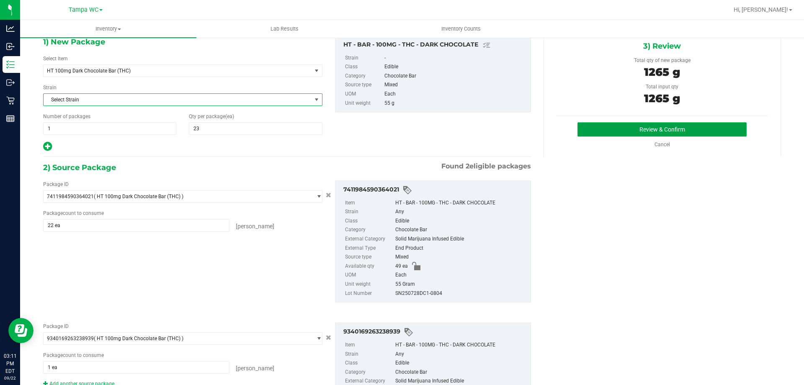
click at [589, 132] on button "Review & Confirm" at bounding box center [661, 129] width 169 height 14
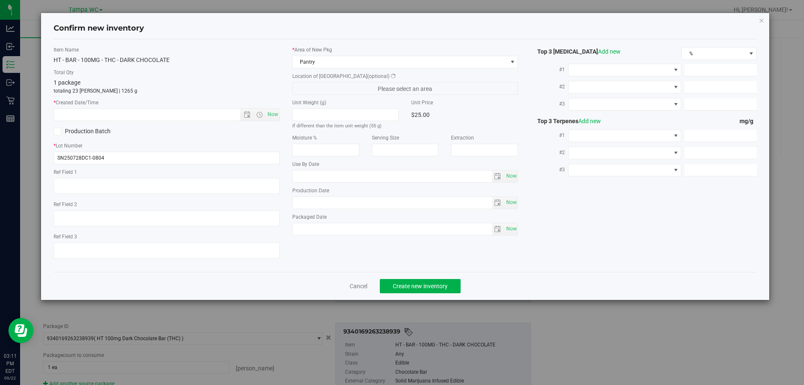
type input "[DATE]"
click at [58, 131] on icon at bounding box center [56, 131] width 5 height 0
click at [0, 0] on input "Production Batch" at bounding box center [0, 0] width 0 height 0
click at [275, 115] on span "Now" at bounding box center [272, 114] width 14 height 12
click at [484, 111] on div "$25.00" at bounding box center [464, 114] width 107 height 13
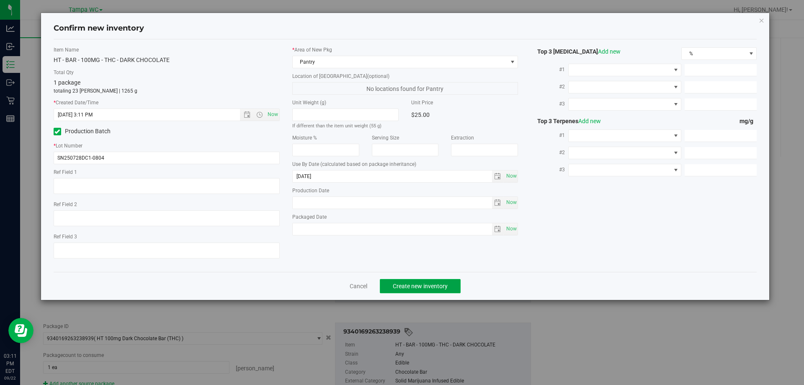
click at [436, 288] on span "Create new inventory" at bounding box center [420, 286] width 55 height 7
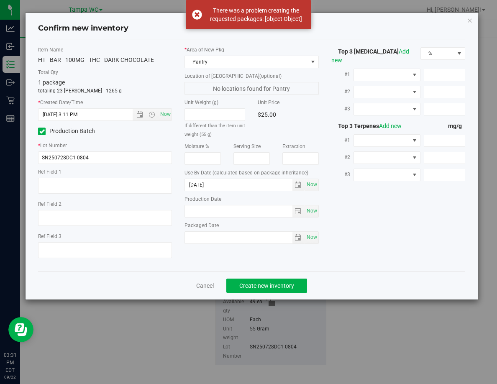
click at [127, 82] on div "1 package totaling 23 [PERSON_NAME] | 1265 g" at bounding box center [105, 86] width 134 height 16
click at [270, 283] on span "Create new inventory" at bounding box center [266, 286] width 55 height 7
click at [166, 112] on span "Now" at bounding box center [165, 114] width 14 height 12
type input "[DATE] 3:31 PM"
click at [244, 291] on button "Create new inventory" at bounding box center [266, 286] width 81 height 14
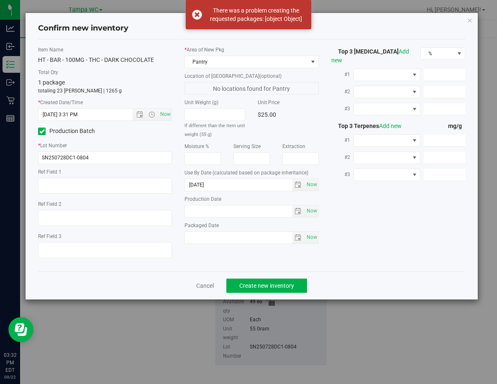
click at [43, 131] on icon at bounding box center [41, 131] width 5 height 0
click at [0, 0] on input "Production Batch" at bounding box center [0, 0] width 0 height 0
click at [255, 285] on span "Create new inventory" at bounding box center [266, 286] width 55 height 7
click at [474, 21] on div "Confirm new inventory Item Name HT - BAR - 100MG - THC - DARK CHOCOLATE Total Q…" at bounding box center [252, 156] width 452 height 287
click at [469, 20] on icon "button" at bounding box center [470, 20] width 6 height 10
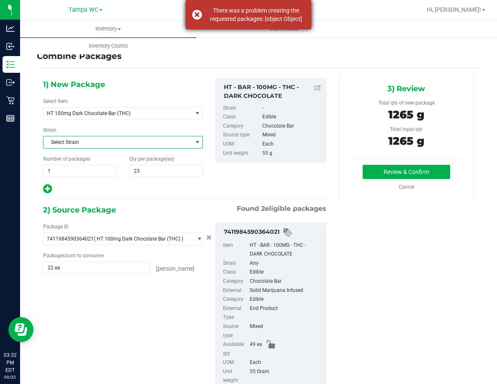
click at [231, 22] on div "There was a problem creating the requested packages: [object Object]" at bounding box center [256, 14] width 98 height 17
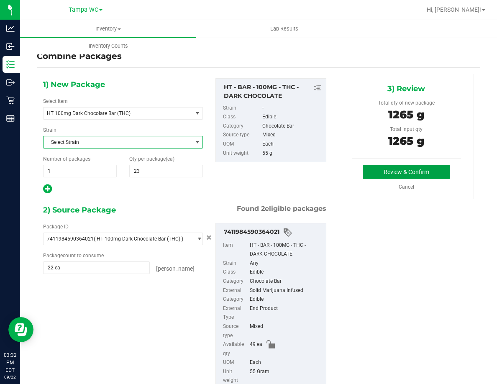
click at [383, 177] on button "Review & Confirm" at bounding box center [406, 172] width 87 height 14
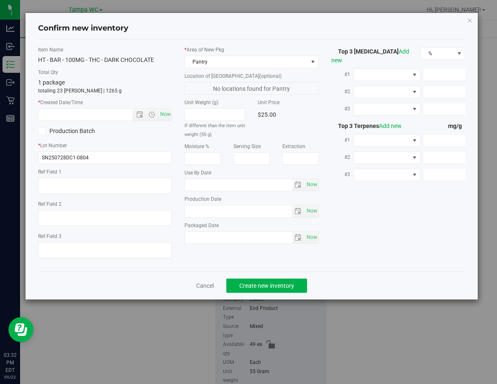
type input "[DATE]"
click at [282, 287] on span "Create new inventory" at bounding box center [266, 286] width 55 height 7
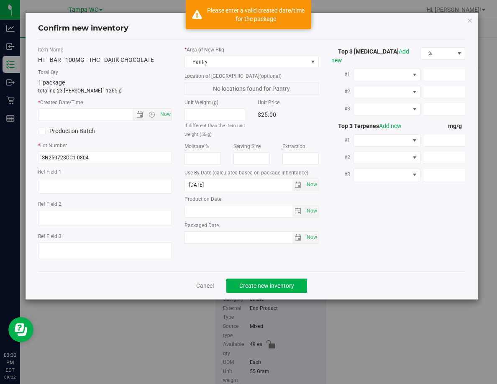
click at [44, 131] on icon at bounding box center [41, 131] width 5 height 0
click at [0, 0] on input "Production Batch" at bounding box center [0, 0] width 0 height 0
click at [257, 289] on span "Create new inventory" at bounding box center [266, 286] width 55 height 7
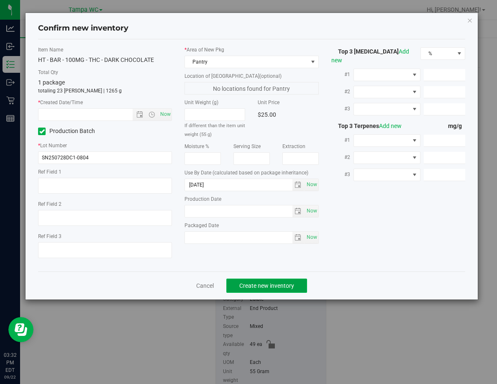
click at [257, 287] on span "Create new inventory" at bounding box center [266, 286] width 55 height 7
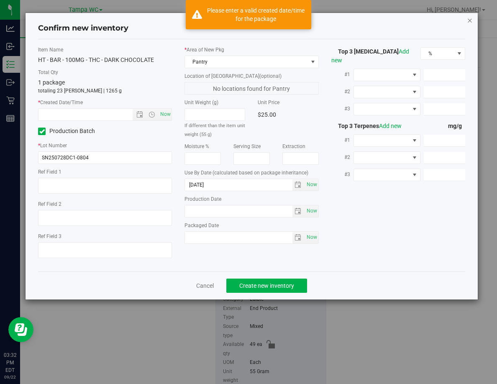
click at [470, 20] on icon "button" at bounding box center [470, 20] width 6 height 10
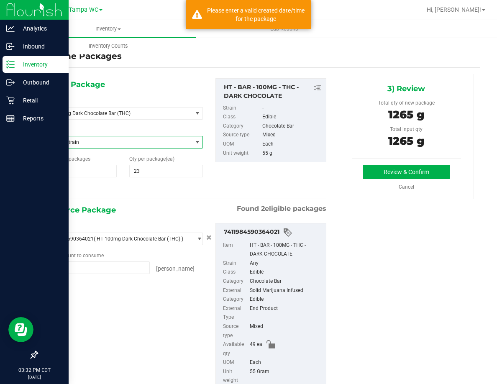
click at [13, 63] on icon at bounding box center [10, 64] width 8 height 8
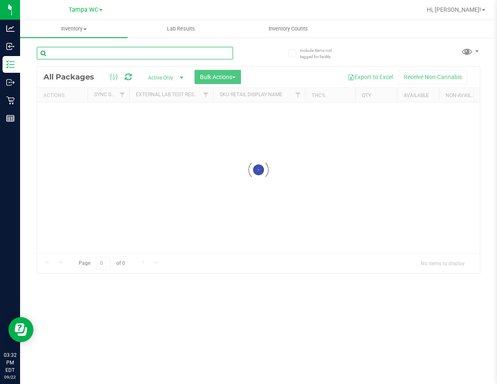
click at [105, 59] on input "text" at bounding box center [135, 53] width 196 height 13
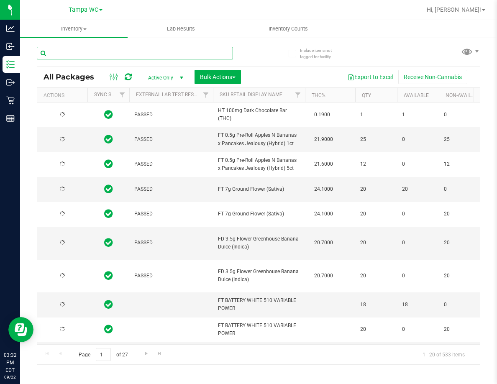
click at [105, 57] on input "text" at bounding box center [135, 53] width 196 height 13
type input "DARK"
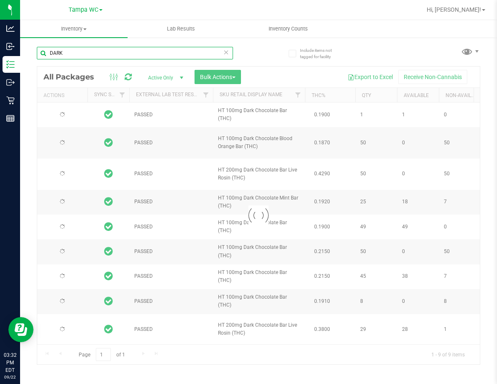
type input "[DATE]"
type input "2026-03-03"
type input "[DATE]"
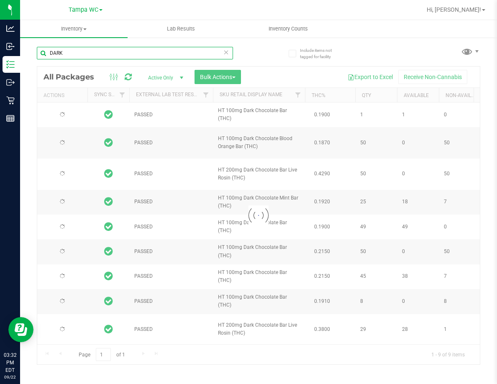
type input "[DATE]"
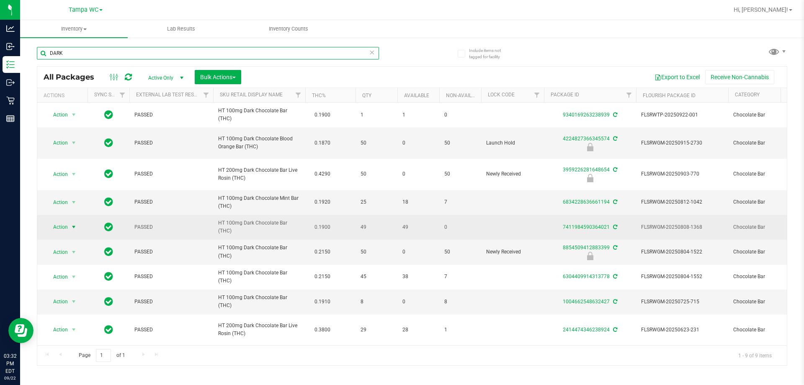
type input "DARK"
click at [65, 226] on span "Action" at bounding box center [57, 227] width 23 height 12
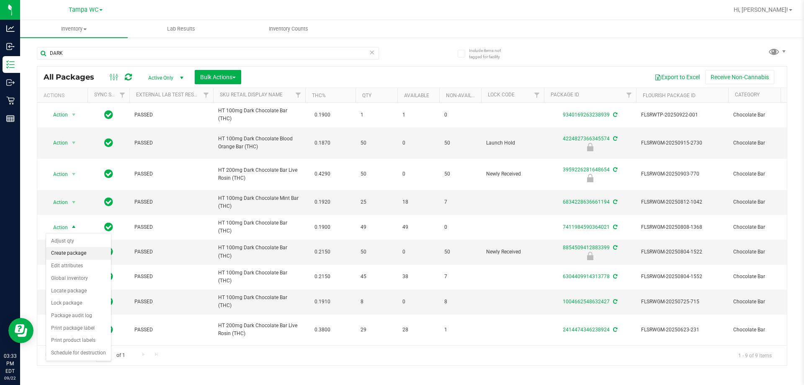
click at [80, 254] on li "Create package" at bounding box center [78, 253] width 65 height 13
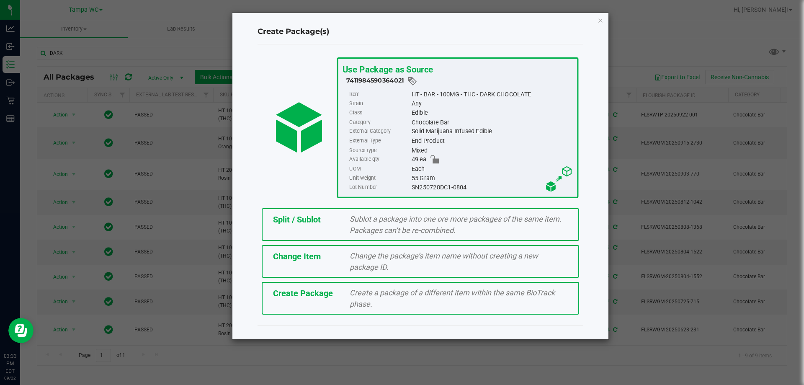
click at [372, 230] on span "Sublot a package into one ore more packages of the same item. Packages can’t be…" at bounding box center [455, 224] width 212 height 20
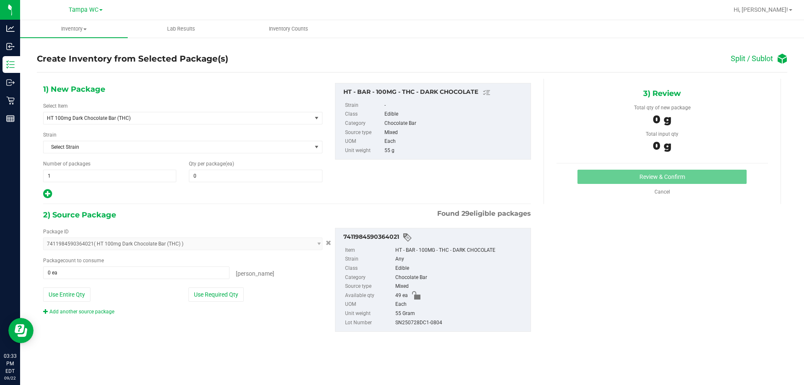
click at [253, 193] on div at bounding box center [182, 193] width 279 height 11
click at [258, 179] on span at bounding box center [255, 176] width 133 height 13
type input "22"
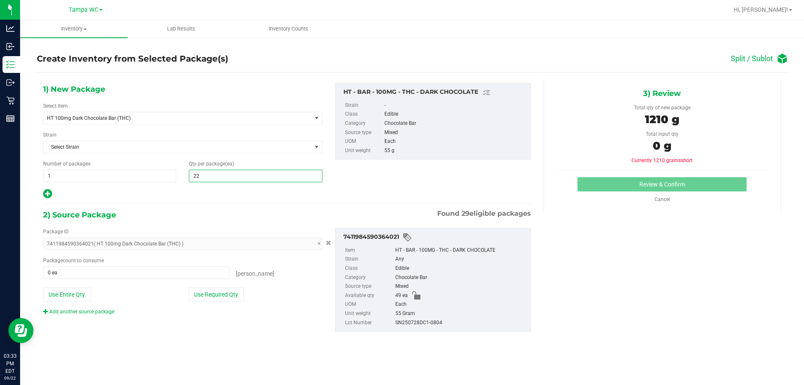
type input "22"
click at [255, 212] on div "2) Source Package Found 29 eligible packages" at bounding box center [287, 214] width 488 height 13
click at [136, 346] on div "1) New Package Select Item HT 100mg Dark Chocolate Bar (THC) HT 100mg Dark Choc…" at bounding box center [287, 214] width 500 height 270
click at [126, 271] on span at bounding box center [136, 272] width 186 height 13
click at [211, 288] on button "Use Required Qty" at bounding box center [215, 294] width 55 height 14
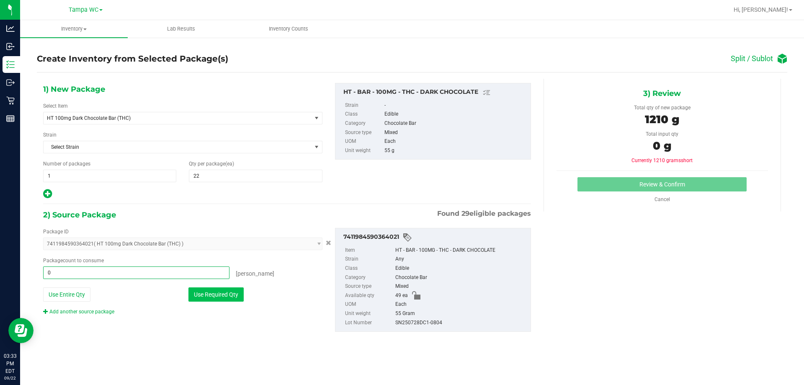
type input "22 ea"
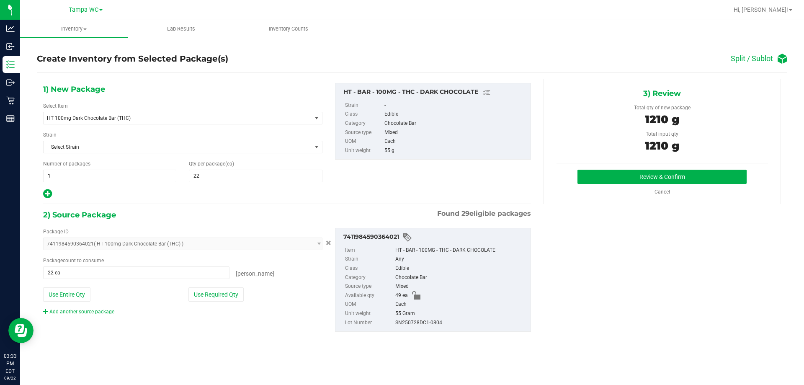
click at [203, 334] on div "Package ID 7411984590364021 ( HT 100mg Dark Chocolate Bar (THC) ) 0609639647937…" at bounding box center [287, 279] width 500 height 117
click at [497, 174] on button "Review & Confirm" at bounding box center [661, 177] width 169 height 14
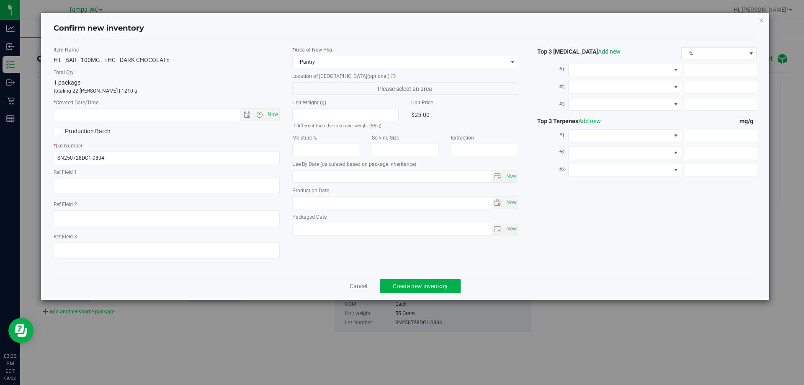
type input "[DATE]"
click at [58, 131] on icon at bounding box center [56, 131] width 5 height 0
click at [0, 0] on input "Production Batch" at bounding box center [0, 0] width 0 height 0
click at [432, 286] on span "Create new inventory" at bounding box center [420, 286] width 55 height 7
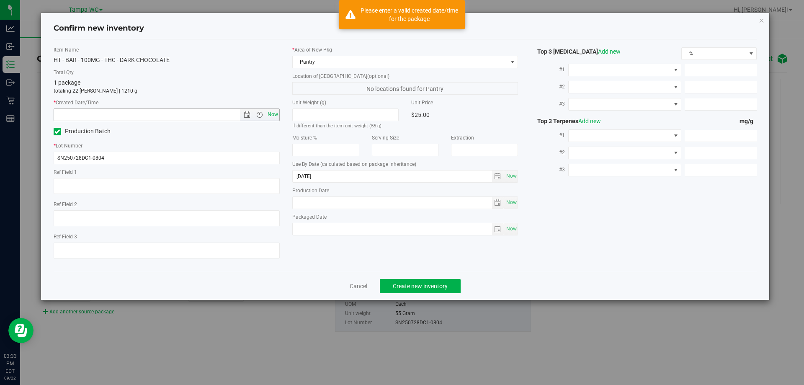
click at [272, 112] on span "Now" at bounding box center [272, 114] width 14 height 12
type input "9/22/2025 3:33 PM"
click at [265, 142] on label "* Lot Number" at bounding box center [167, 146] width 226 height 8
click at [441, 284] on span "Create new inventory" at bounding box center [420, 286] width 55 height 7
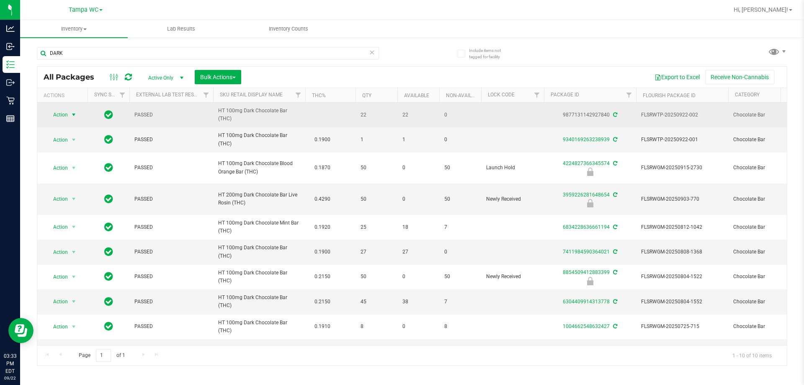
click at [63, 119] on span "Action" at bounding box center [57, 115] width 23 height 12
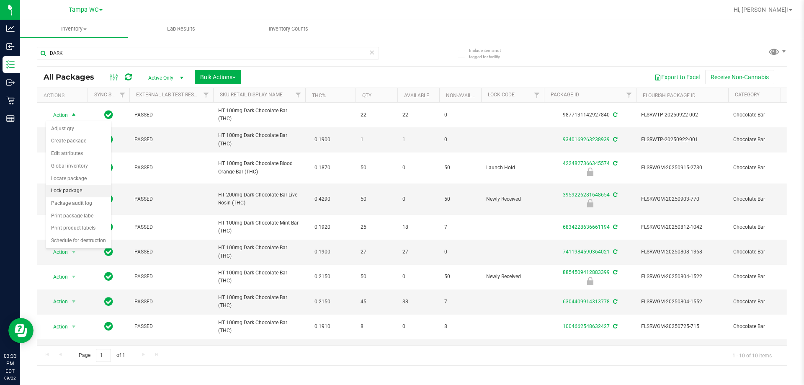
click at [68, 189] on li "Lock package" at bounding box center [78, 191] width 65 height 13
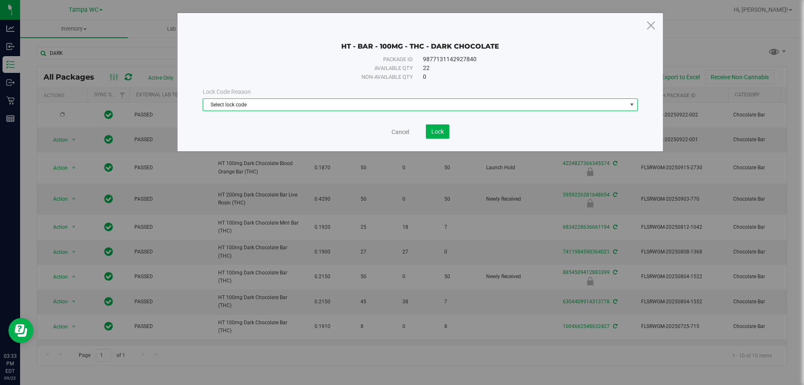
click at [221, 98] on span "Select lock code" at bounding box center [420, 104] width 435 height 13
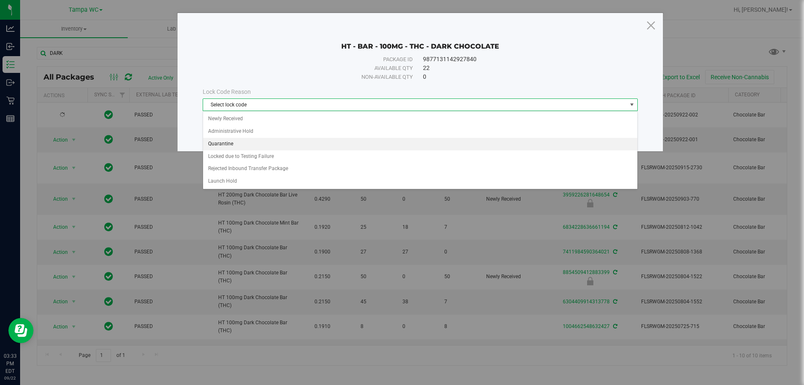
click at [217, 143] on li "Quarantine" at bounding box center [420, 144] width 434 height 13
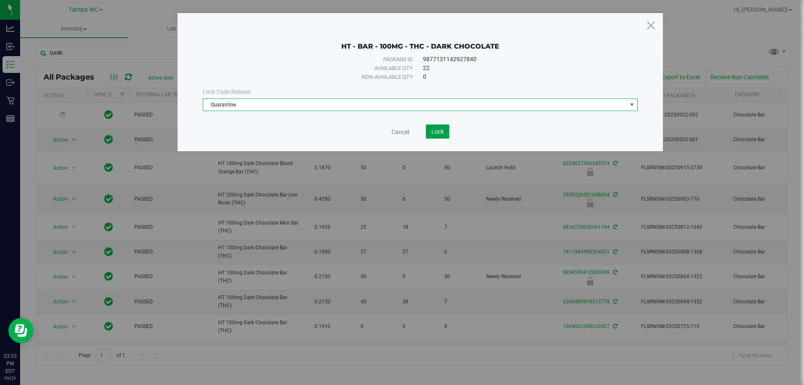
click at [443, 131] on span "Lock" at bounding box center [437, 131] width 13 height 7
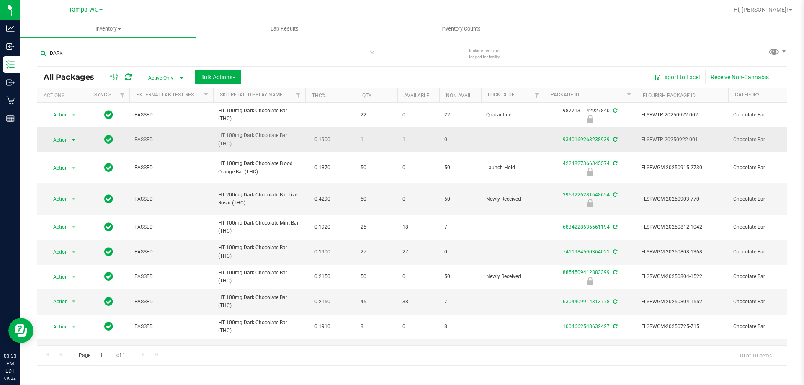
click at [67, 140] on span "Action" at bounding box center [57, 140] width 23 height 12
click at [56, 217] on li "Lock package" at bounding box center [78, 216] width 65 height 13
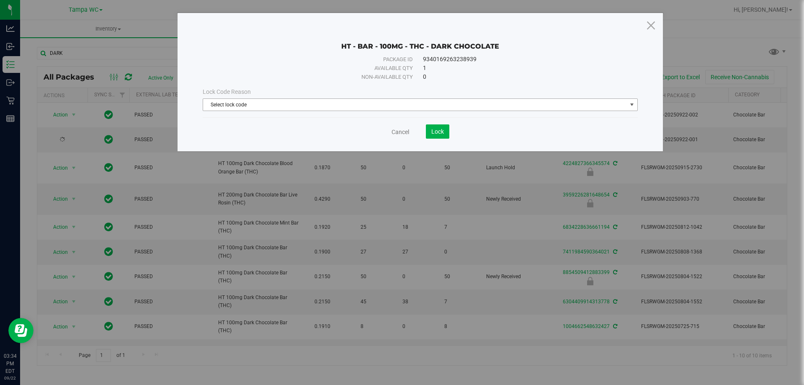
click at [456, 100] on span "Select lock code" at bounding box center [415, 105] width 424 height 12
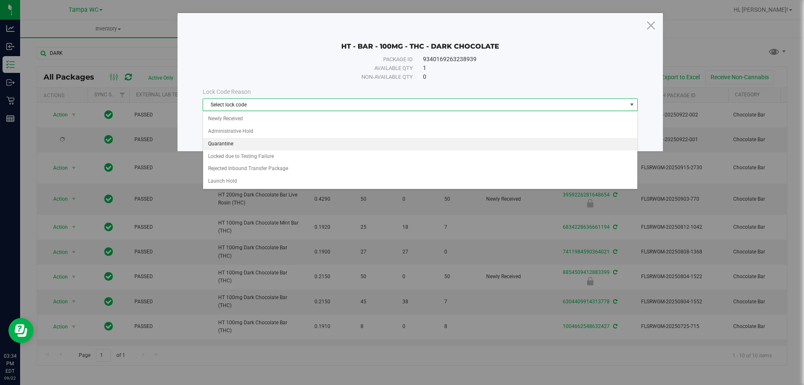
click at [242, 140] on li "Quarantine" at bounding box center [420, 144] width 434 height 13
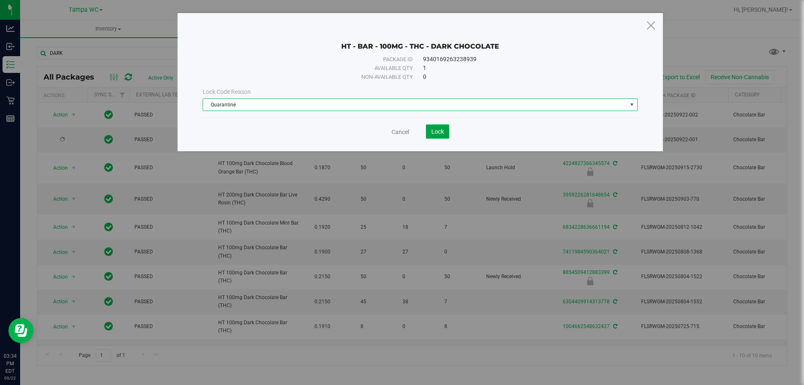
click at [439, 127] on button "Lock" at bounding box center [437, 131] width 23 height 14
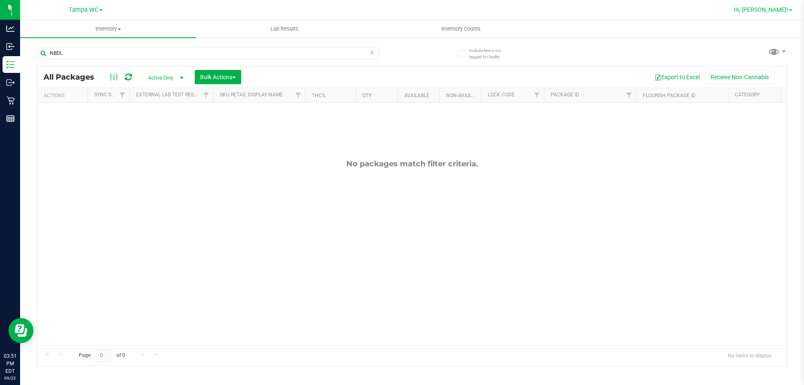
click at [787, 12] on span "Hi, [PERSON_NAME]!" at bounding box center [760, 9] width 54 height 7
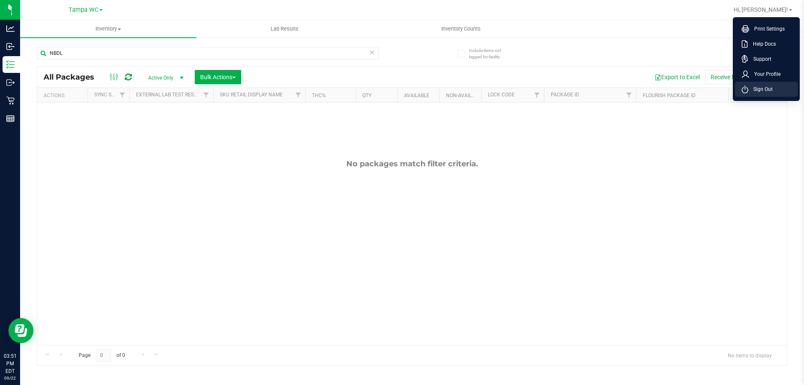
click at [766, 91] on span "Sign Out" at bounding box center [760, 89] width 24 height 8
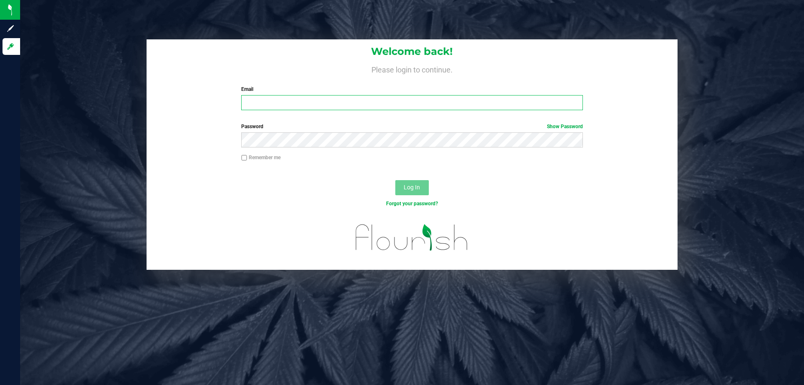
click at [288, 103] on input "Email" at bounding box center [411, 102] width 341 height 15
type input "[EMAIL_ADDRESS][DOMAIN_NAME]"
click at [395, 180] on button "Log In" at bounding box center [411, 187] width 33 height 15
